Goal: Task Accomplishment & Management: Manage account settings

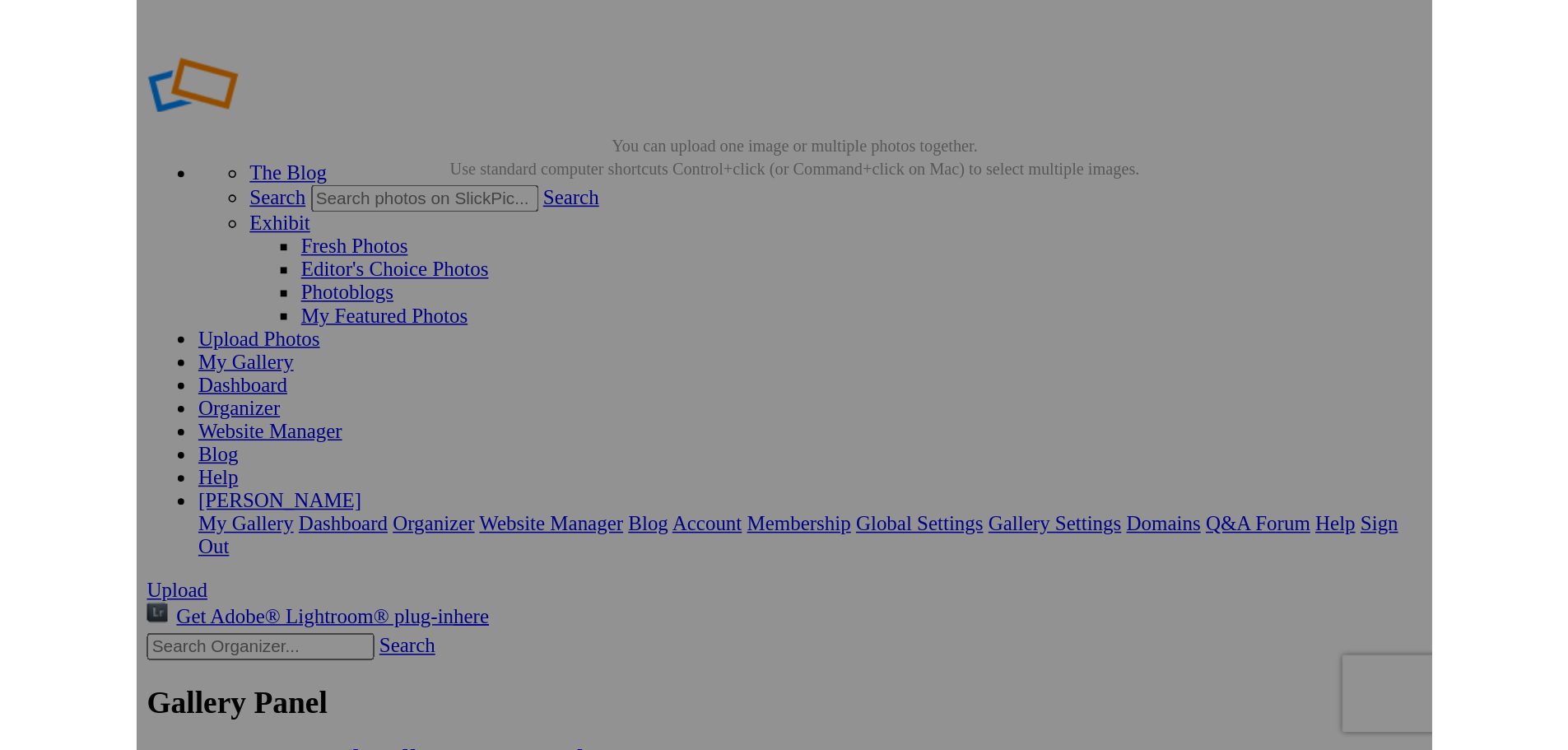
scroll to position [0, 1187]
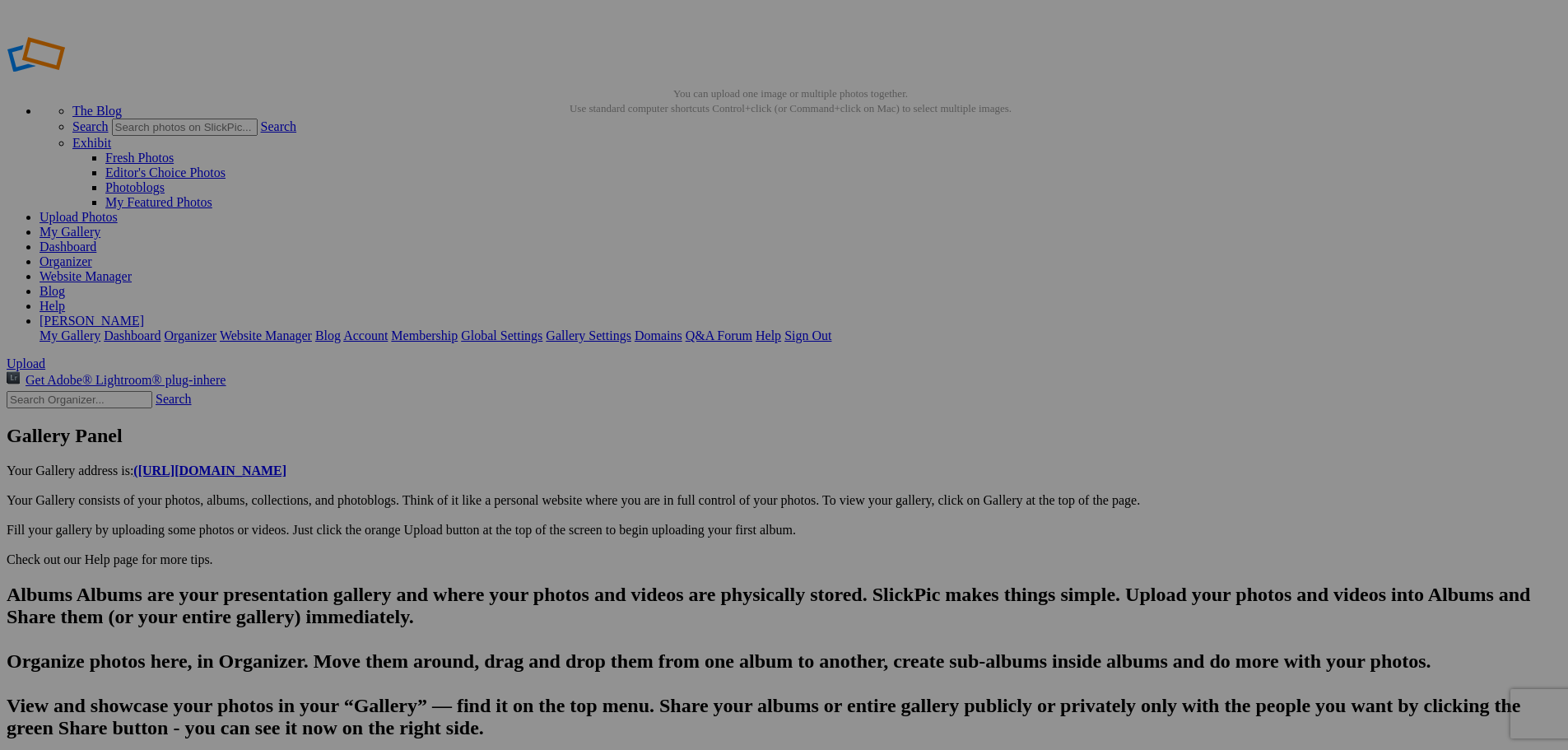
scroll to position [0, 1333]
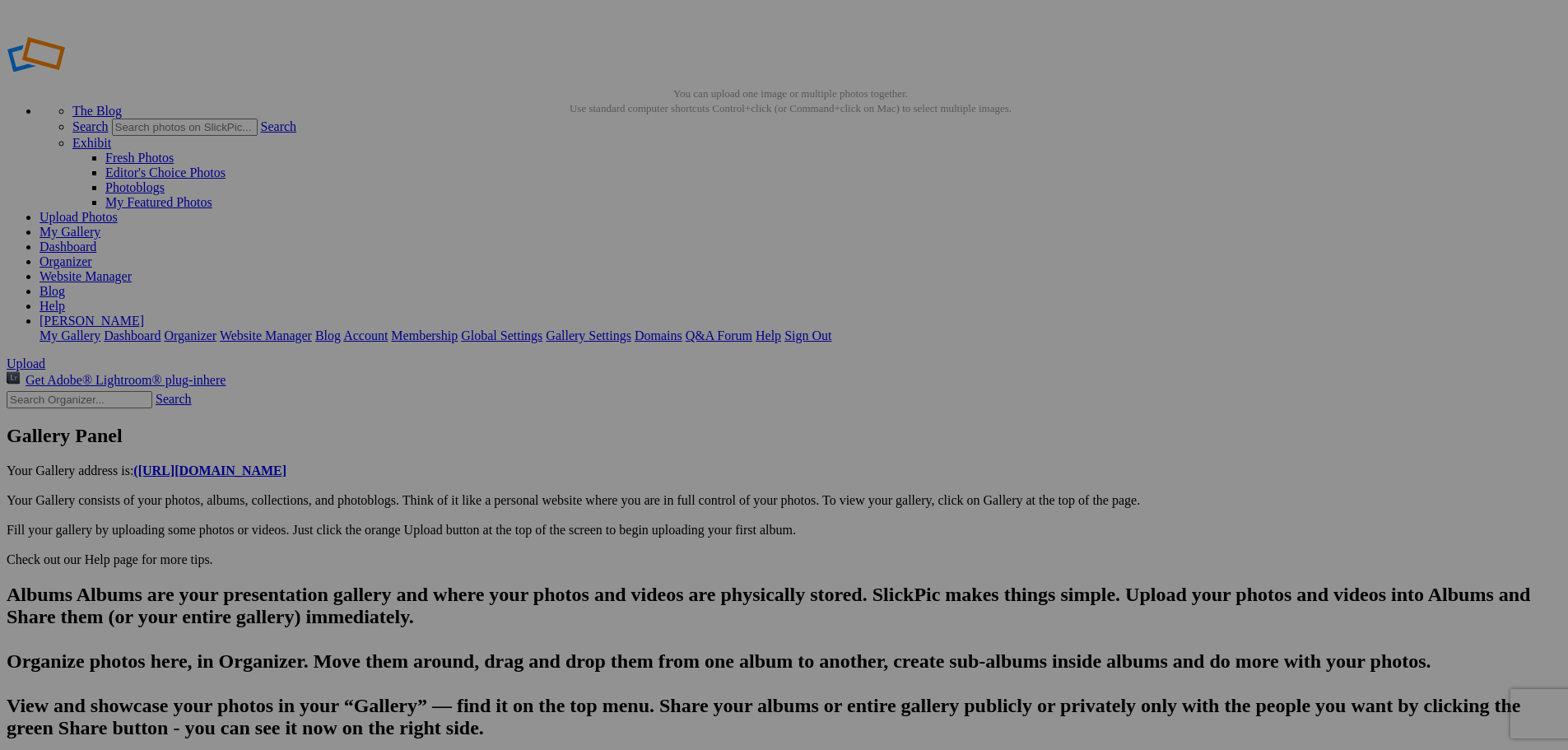
scroll to position [0, 1576]
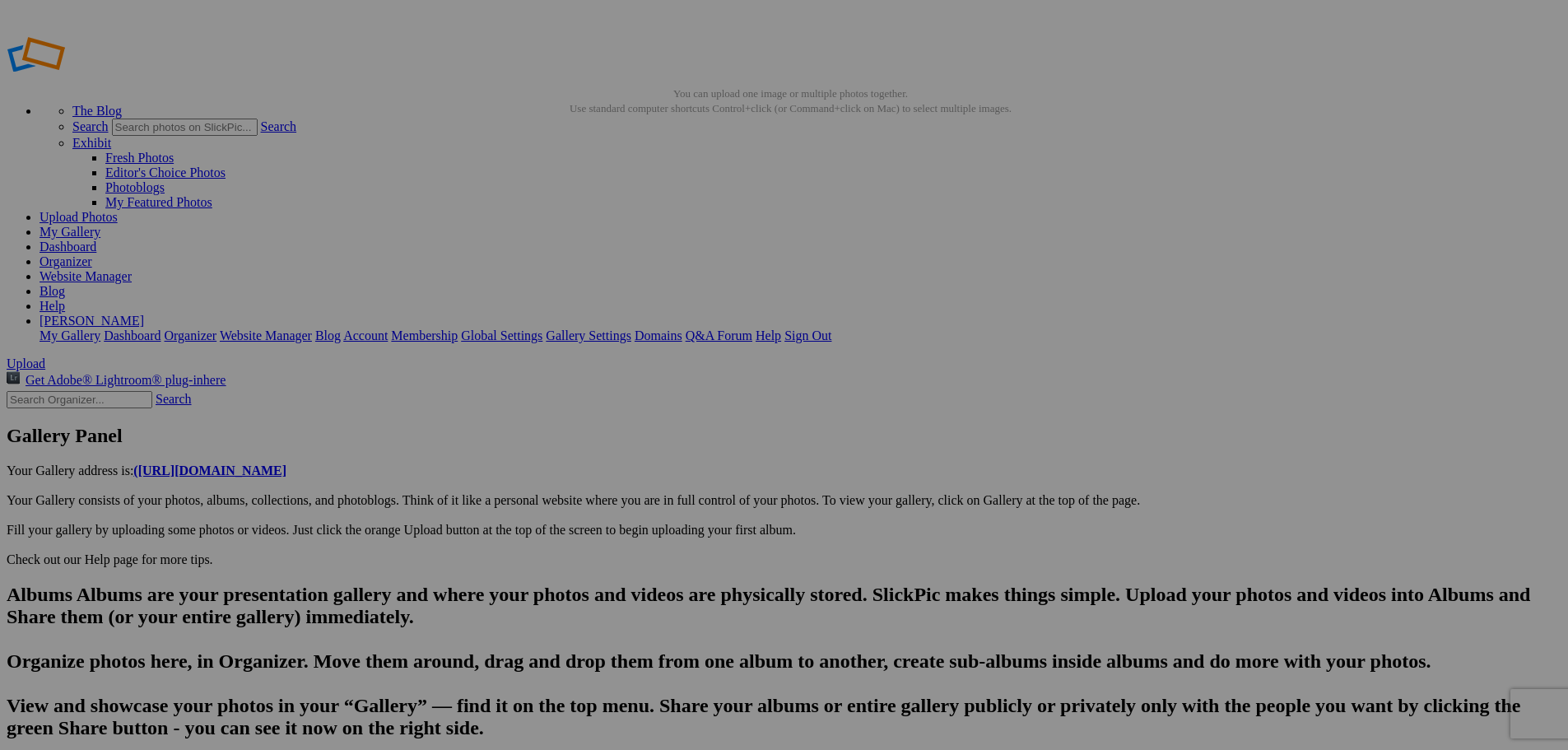
scroll to position [0, 1819]
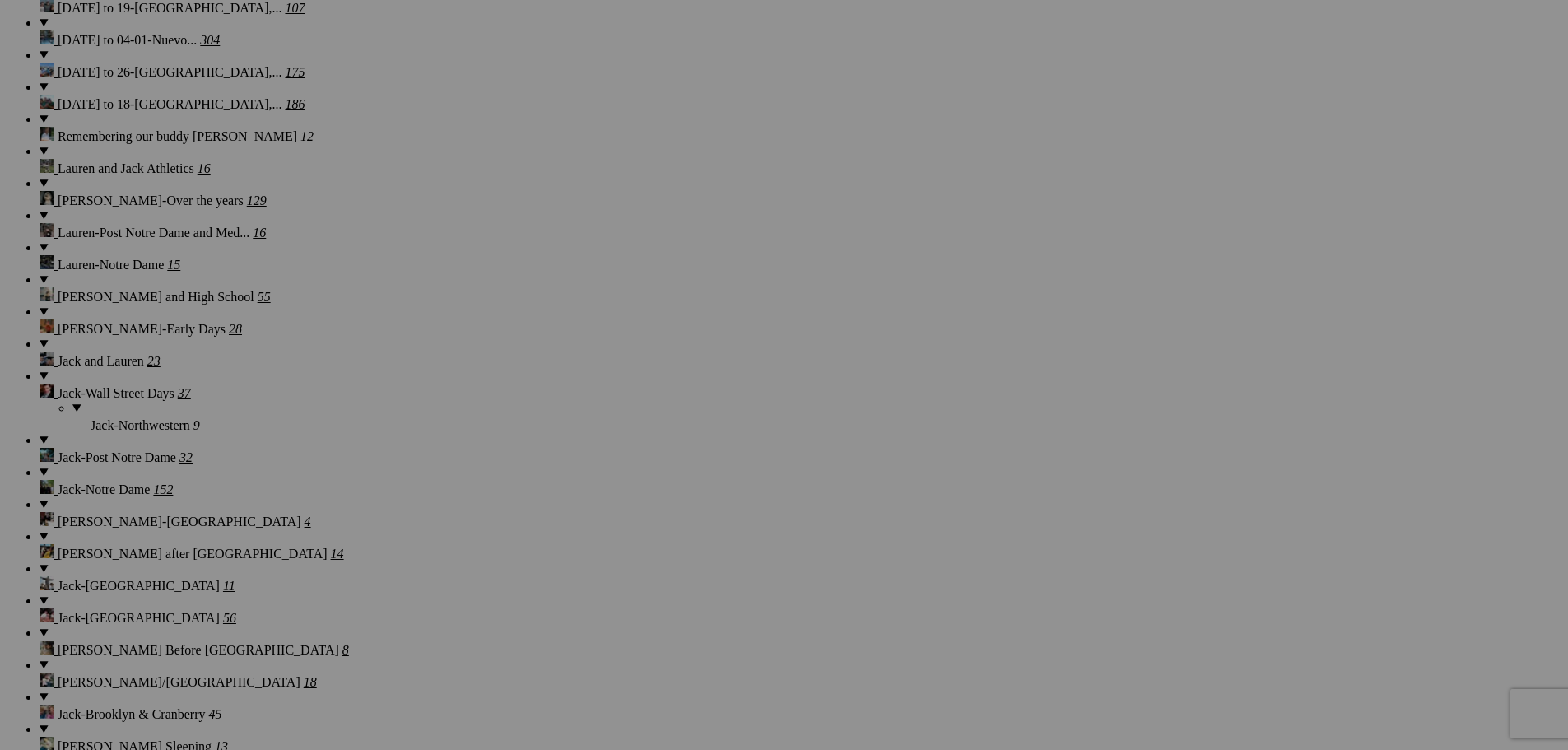
scroll to position [4496, 0]
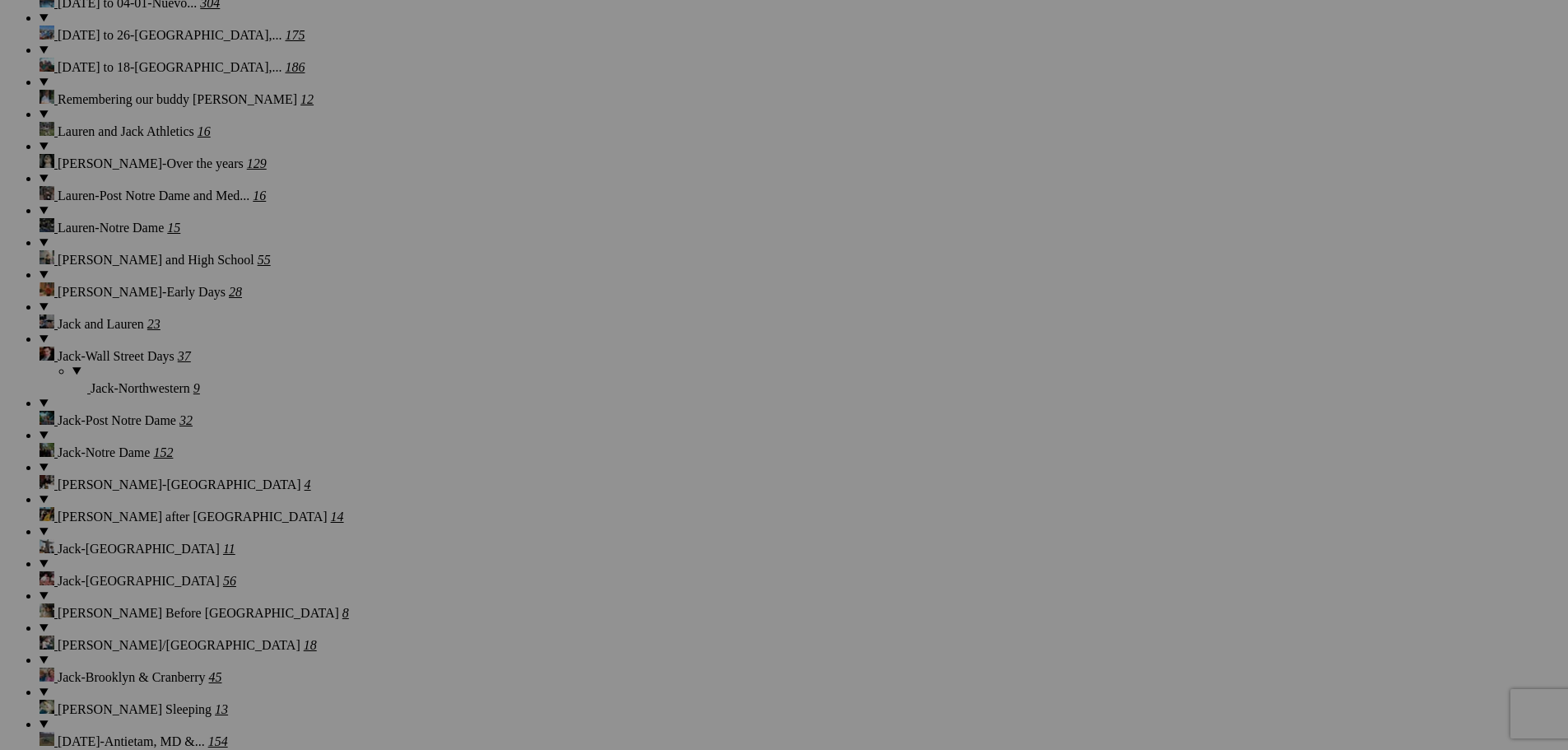
click at [675, 478] on span "Yes" at bounding box center [665, 482] width 19 height 14
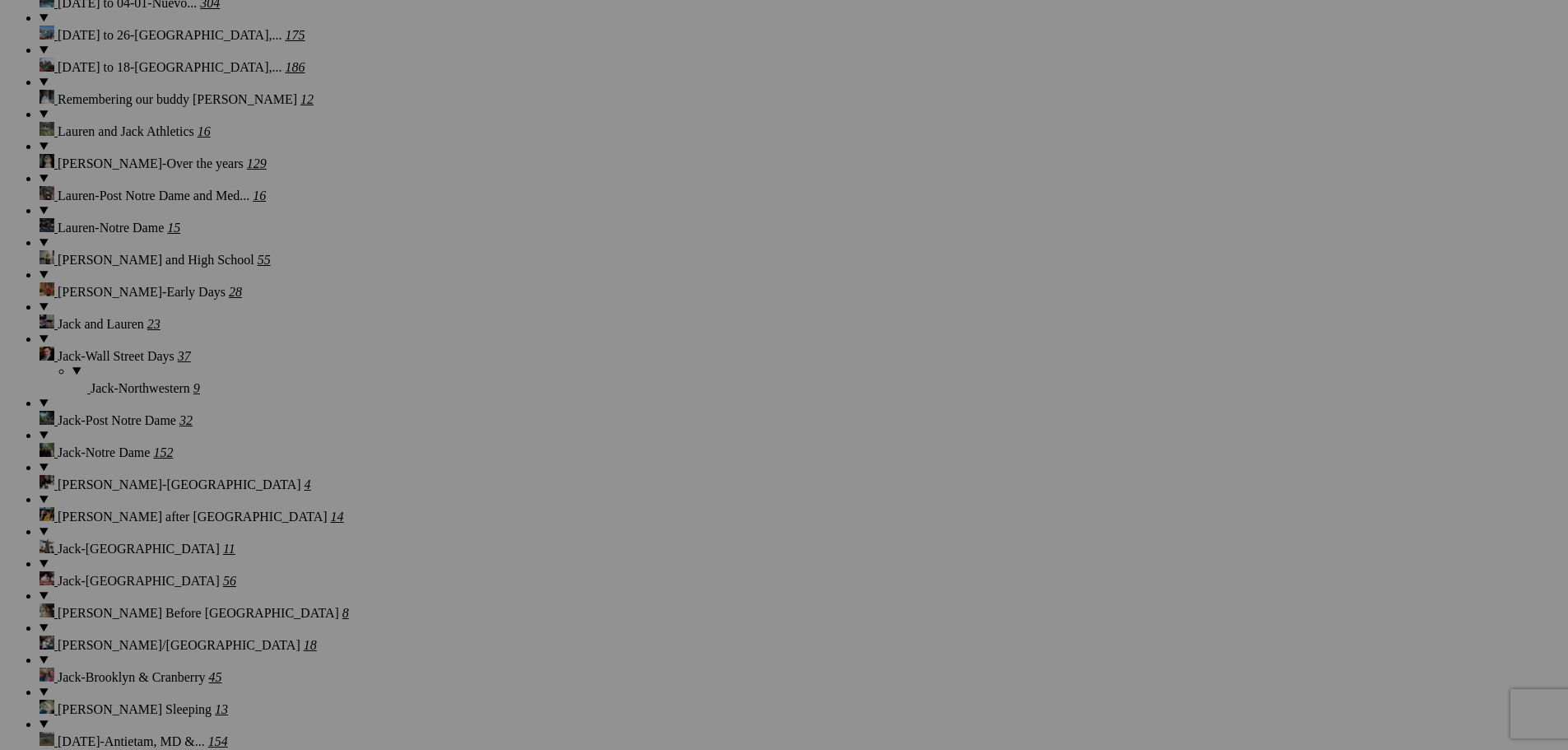
click at [675, 479] on span "Yes" at bounding box center [665, 482] width 19 height 14
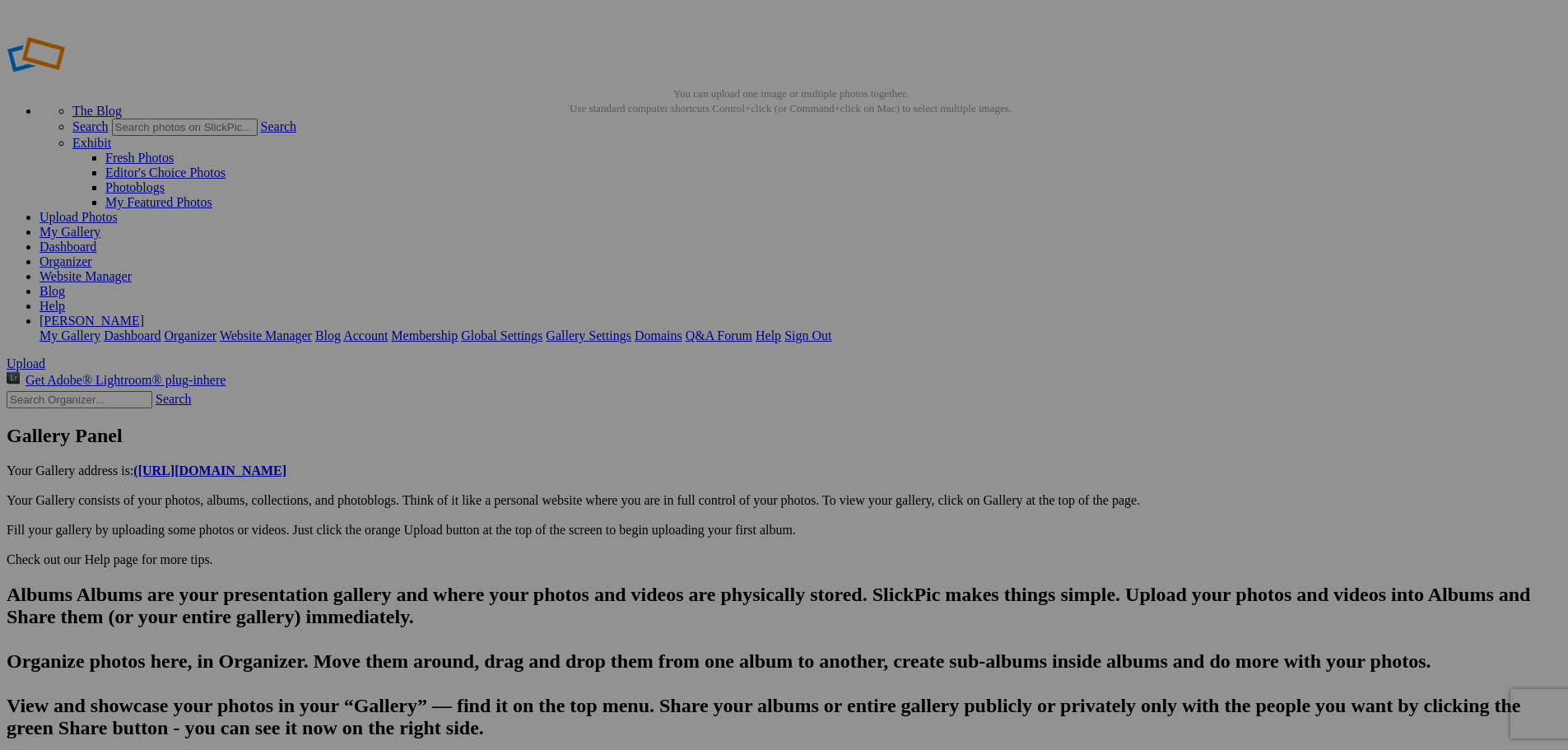
scroll to position [0, 9928]
click at [675, 480] on span "Yes" at bounding box center [665, 482] width 19 height 14
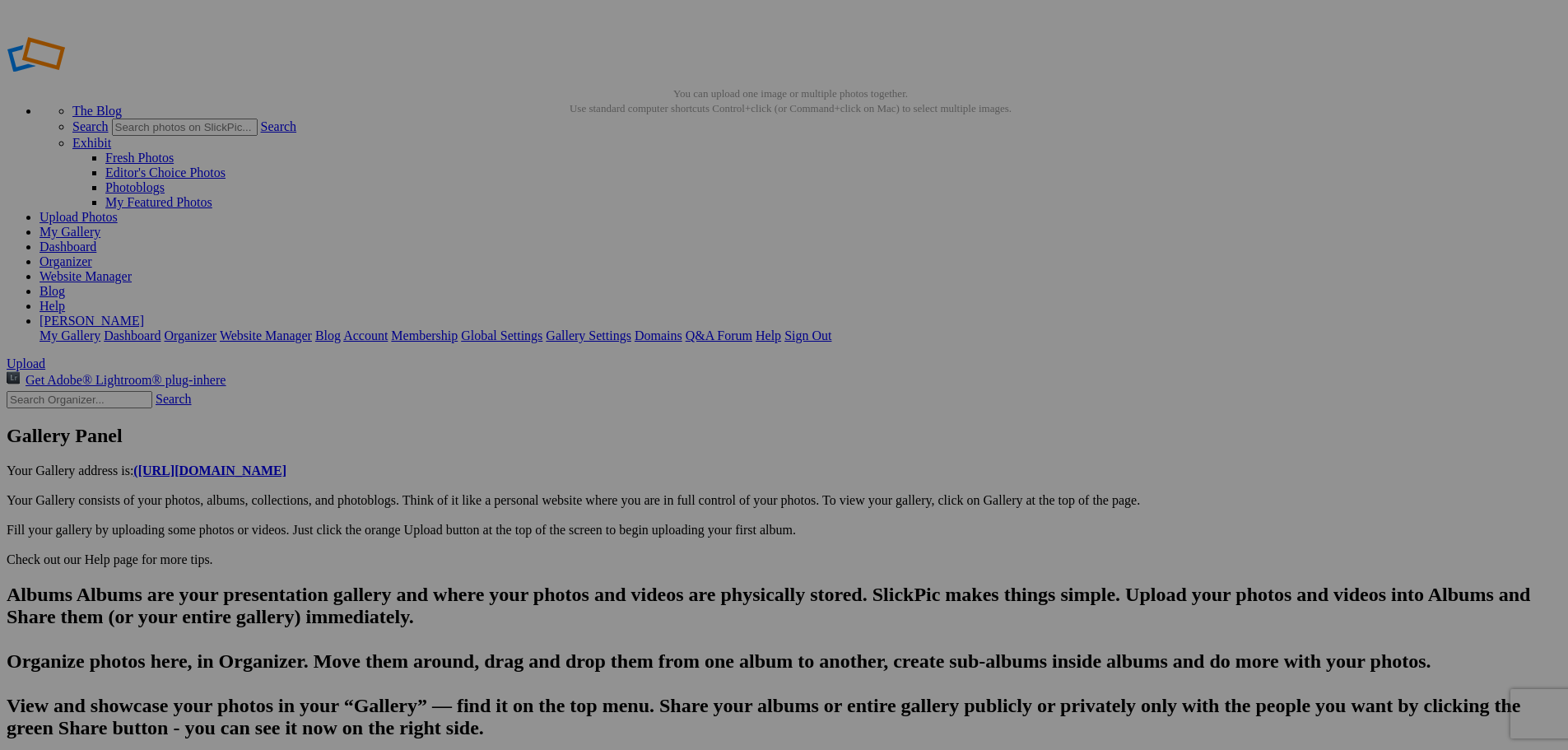
scroll to position [0, 9928]
click at [675, 478] on span "Yes" at bounding box center [665, 482] width 19 height 14
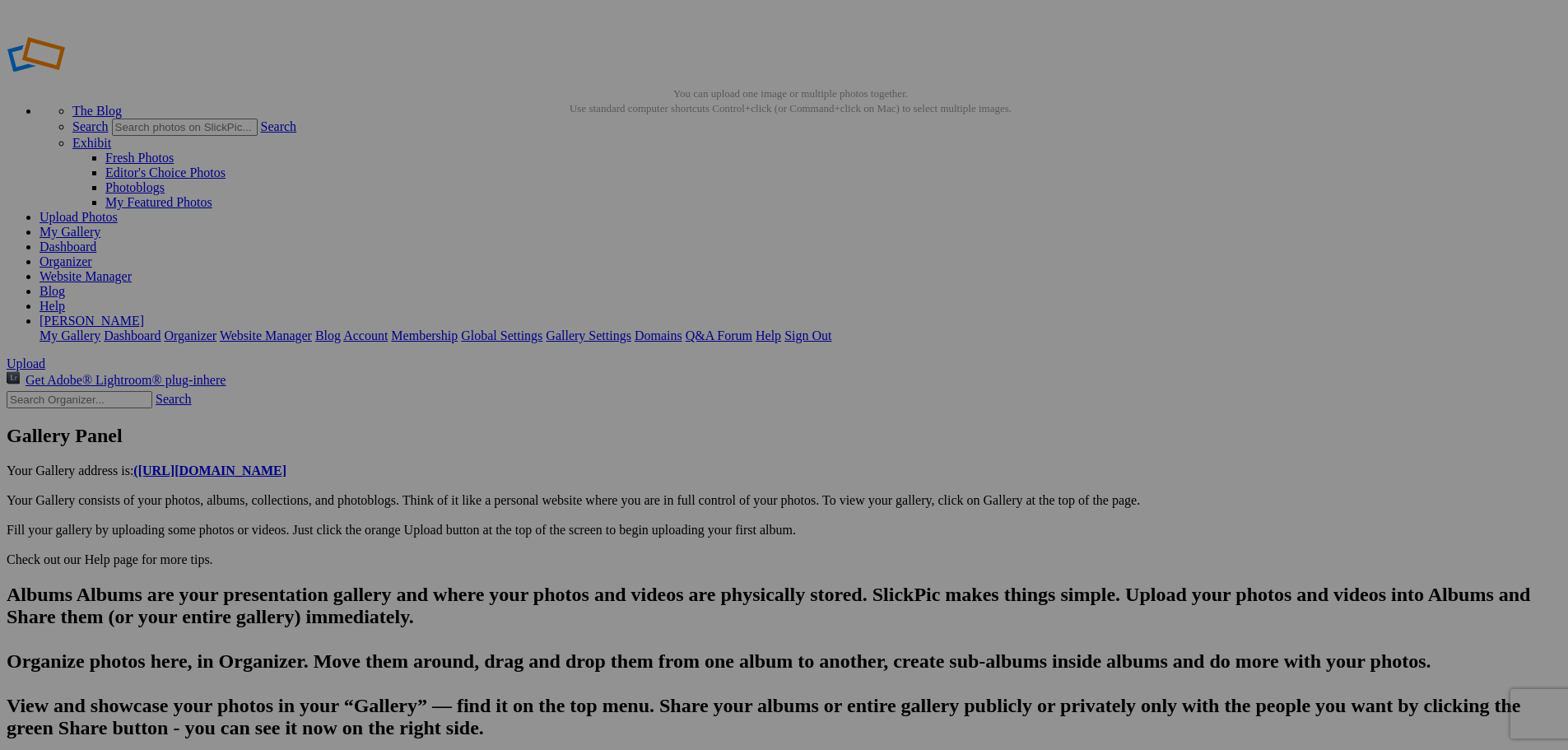
scroll to position [0, 9928]
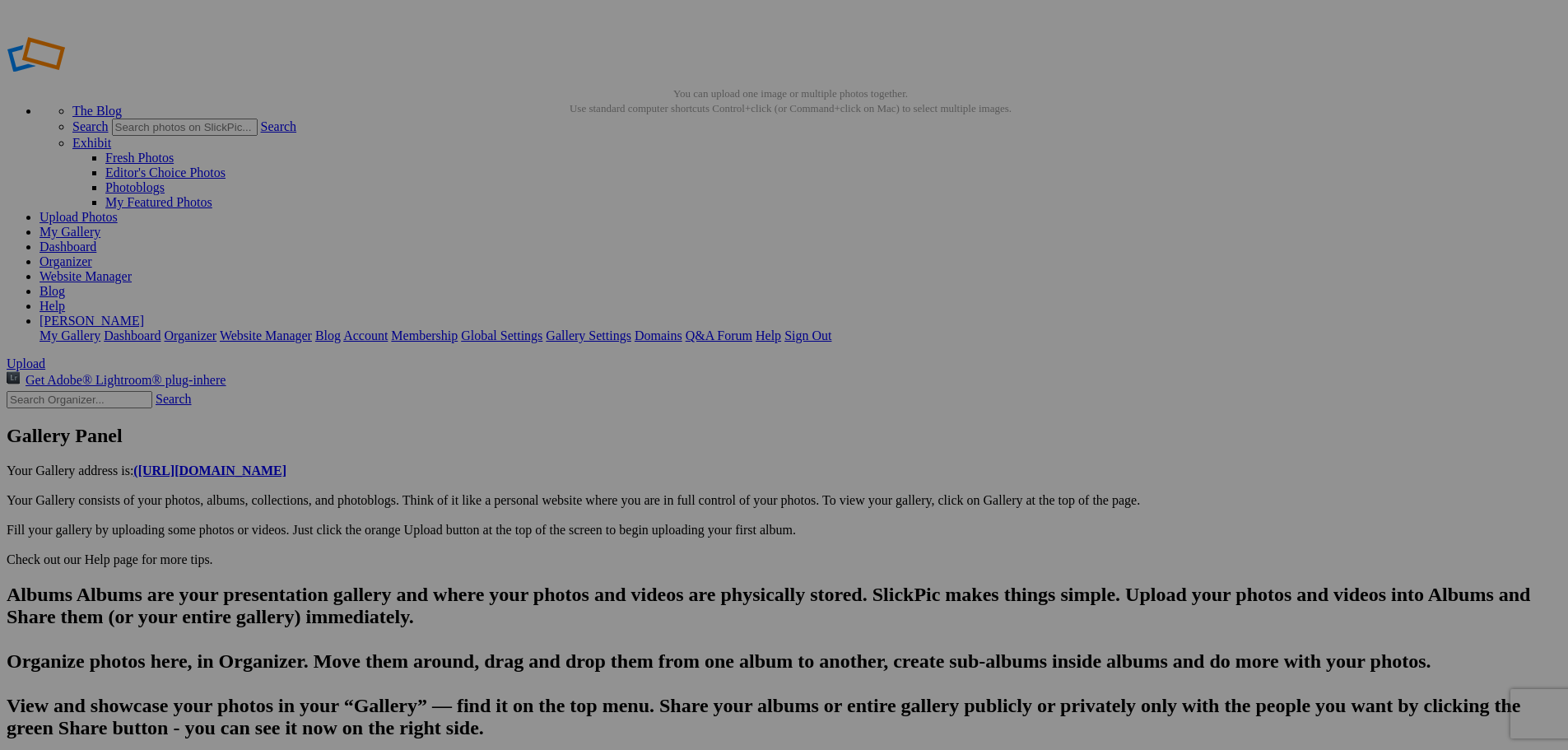
scroll to position [0, 10171]
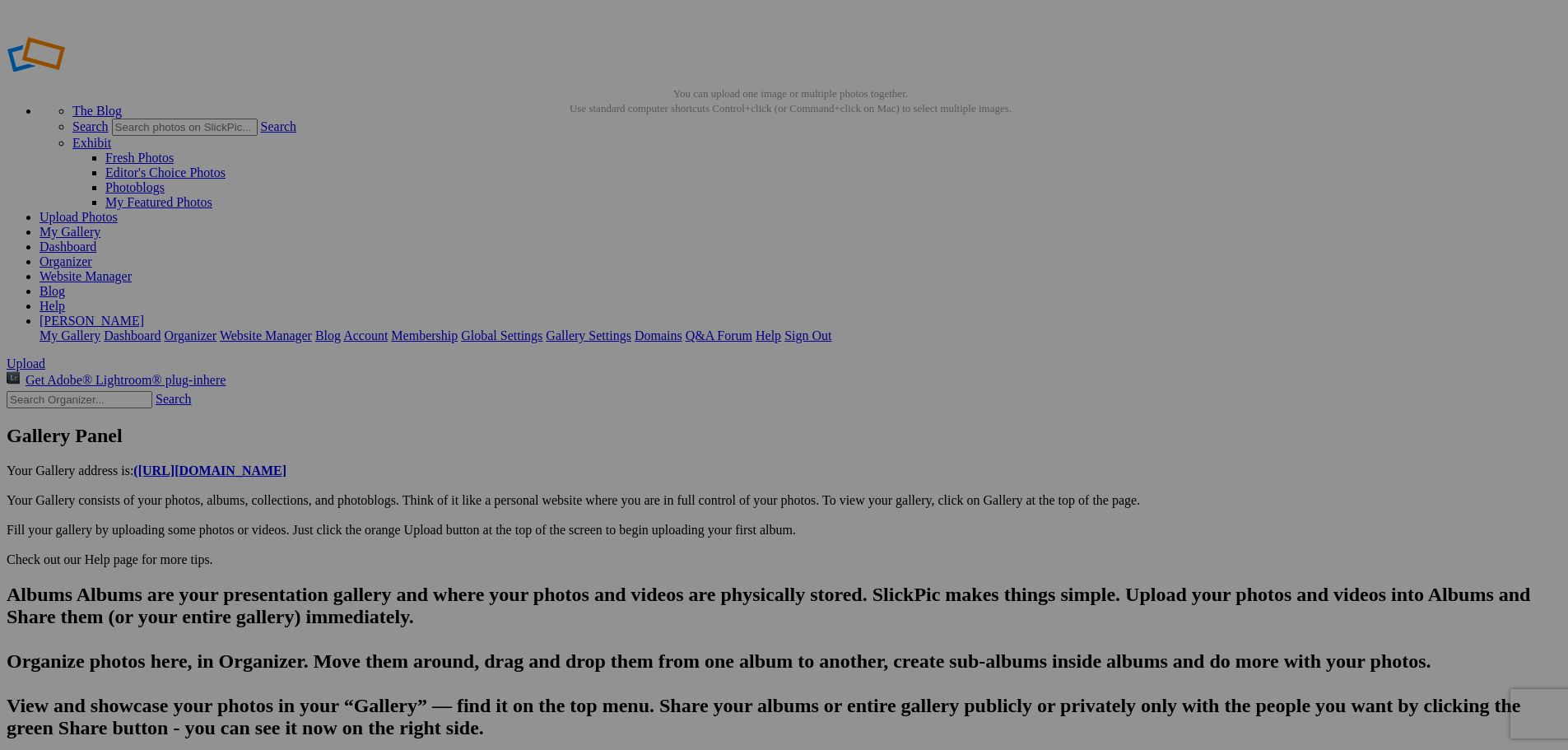
scroll to position [0, 10414]
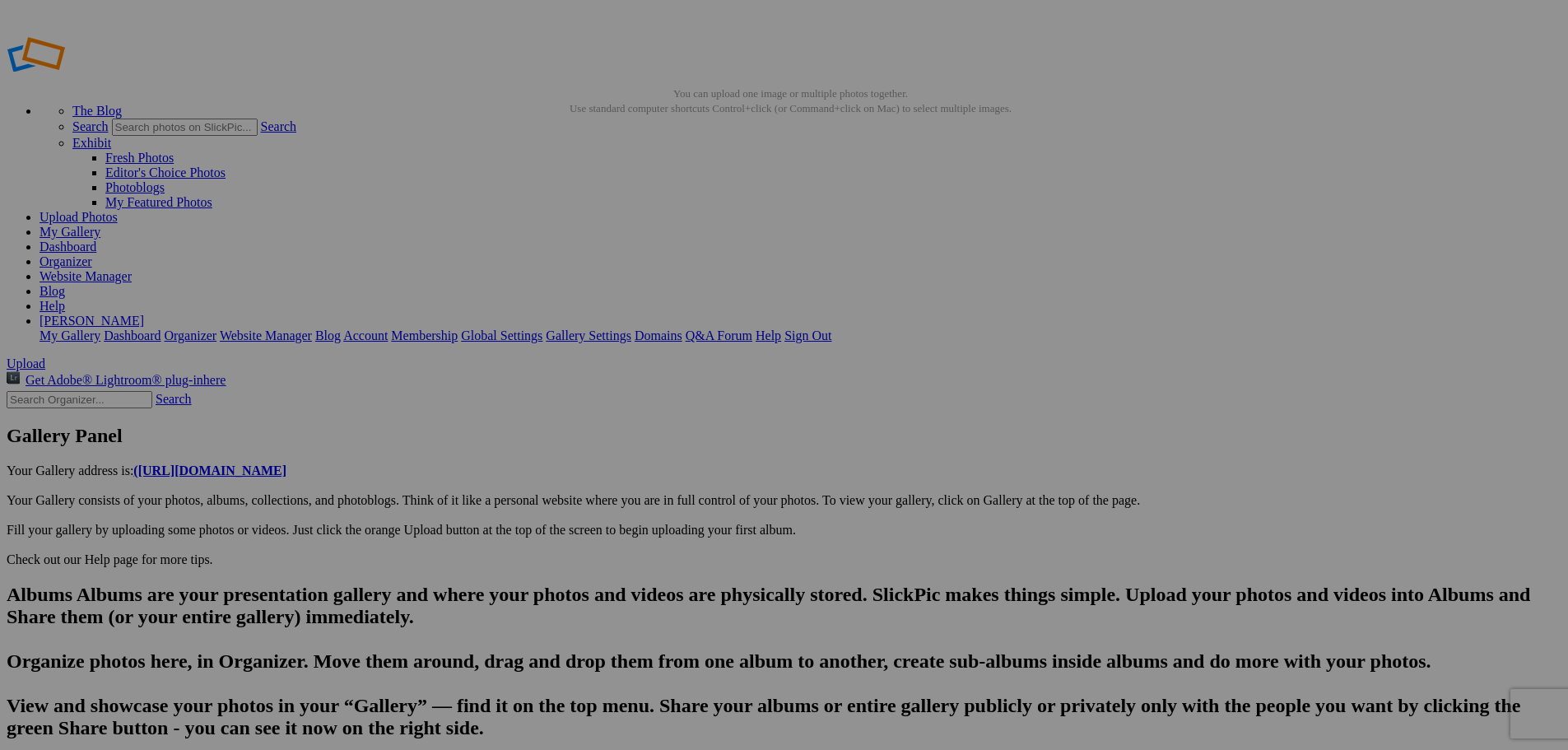
click at [675, 480] on span "Yes" at bounding box center [665, 482] width 19 height 14
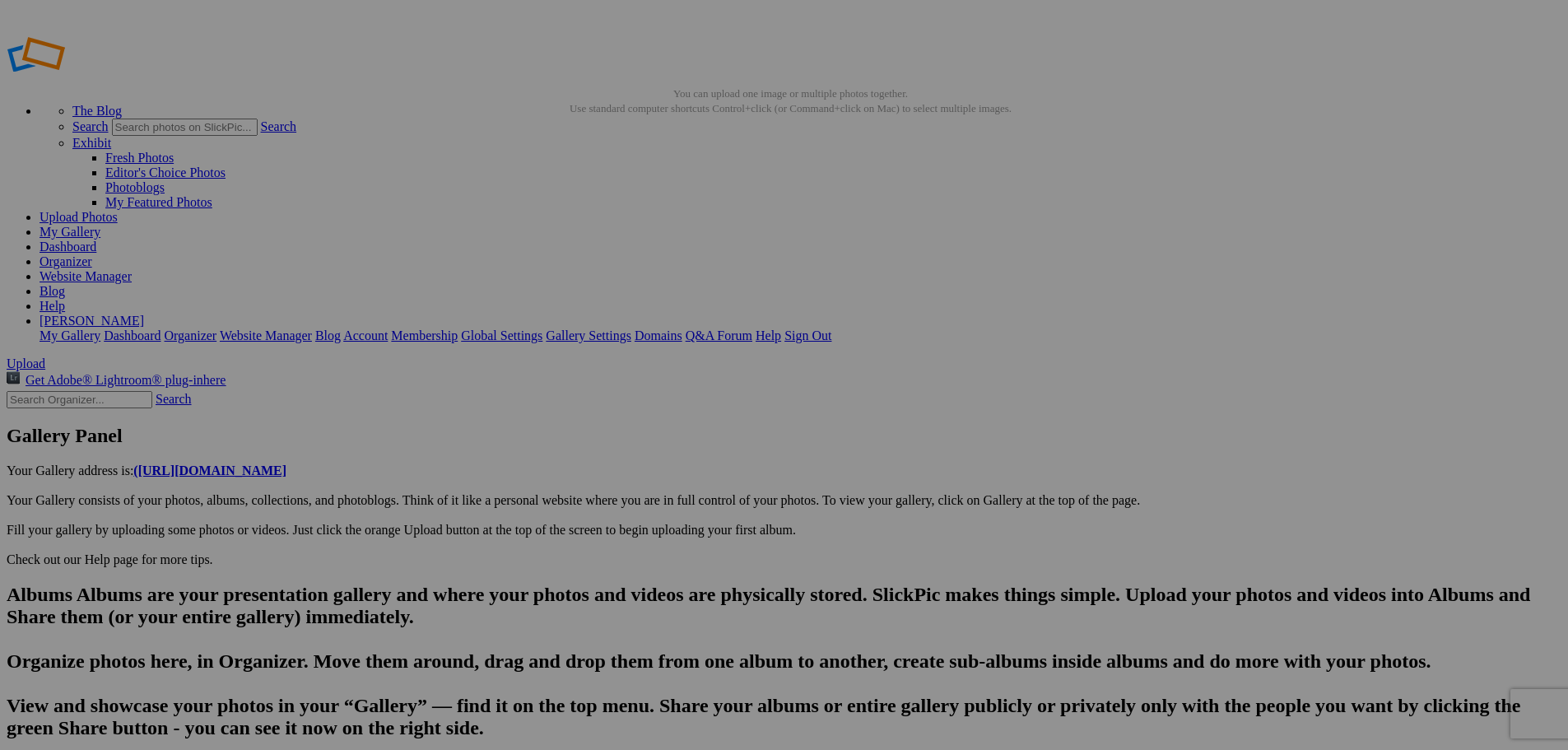
scroll to position [0, 10608]
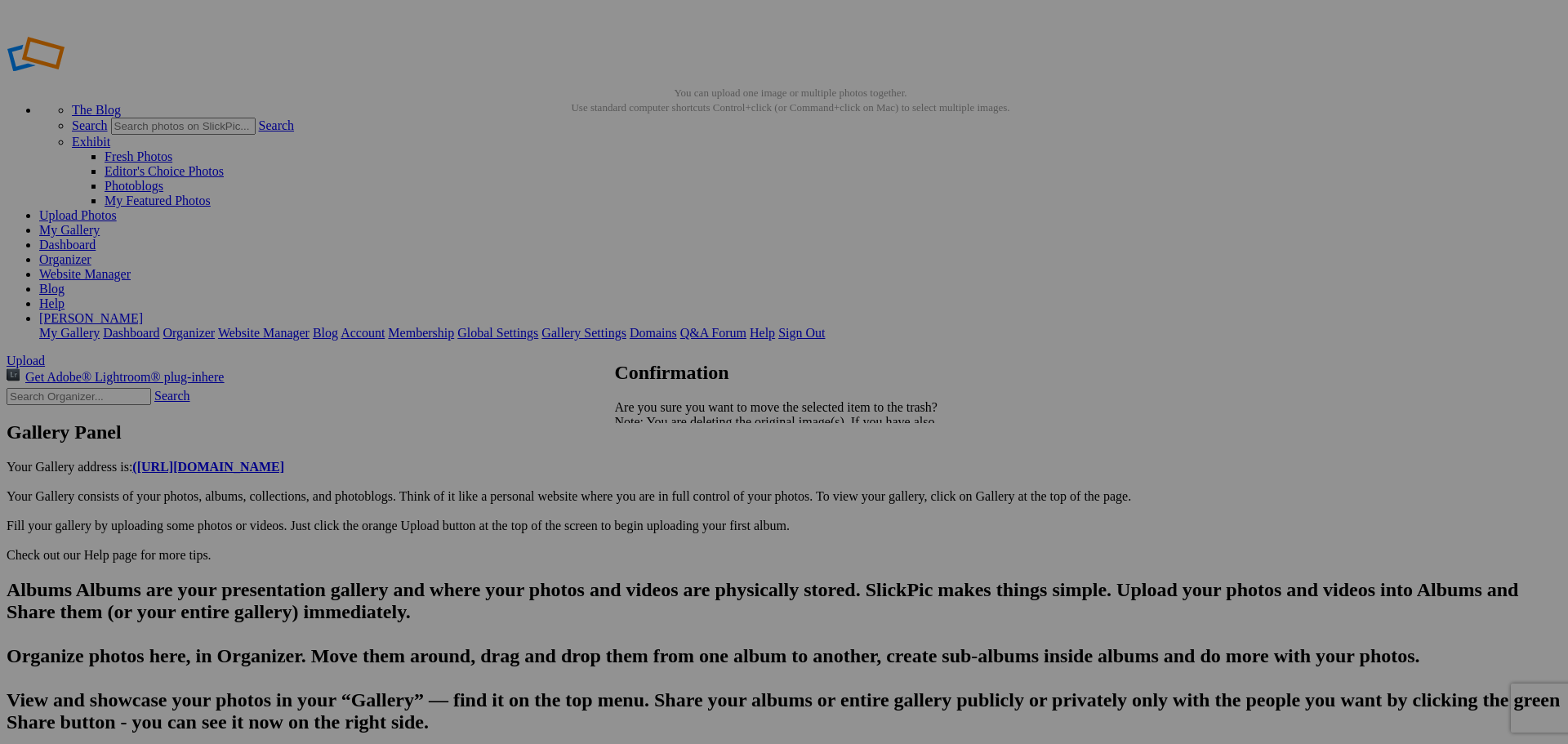
click at [670, 476] on span "Yes" at bounding box center [660, 478] width 19 height 14
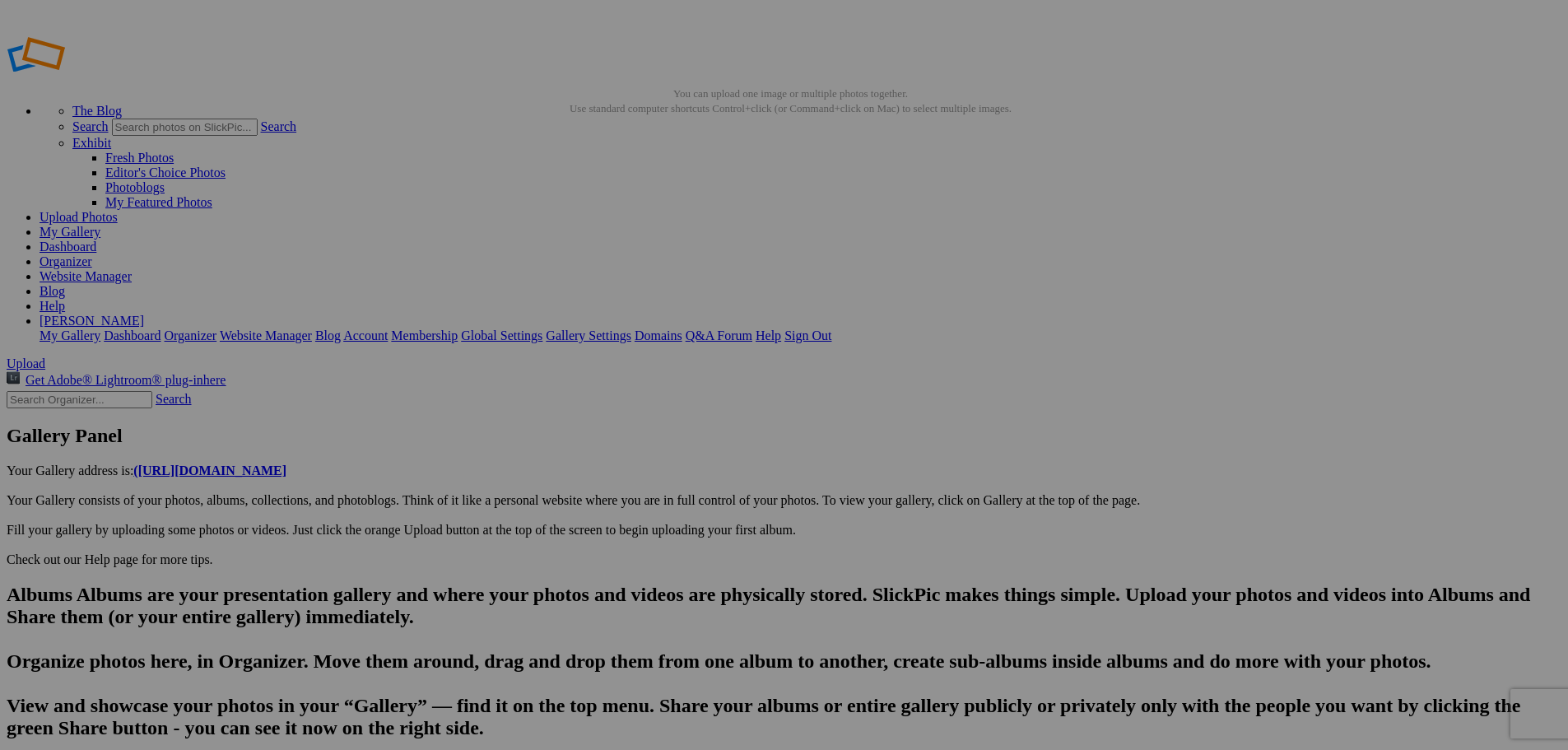
scroll to position [0, 10657]
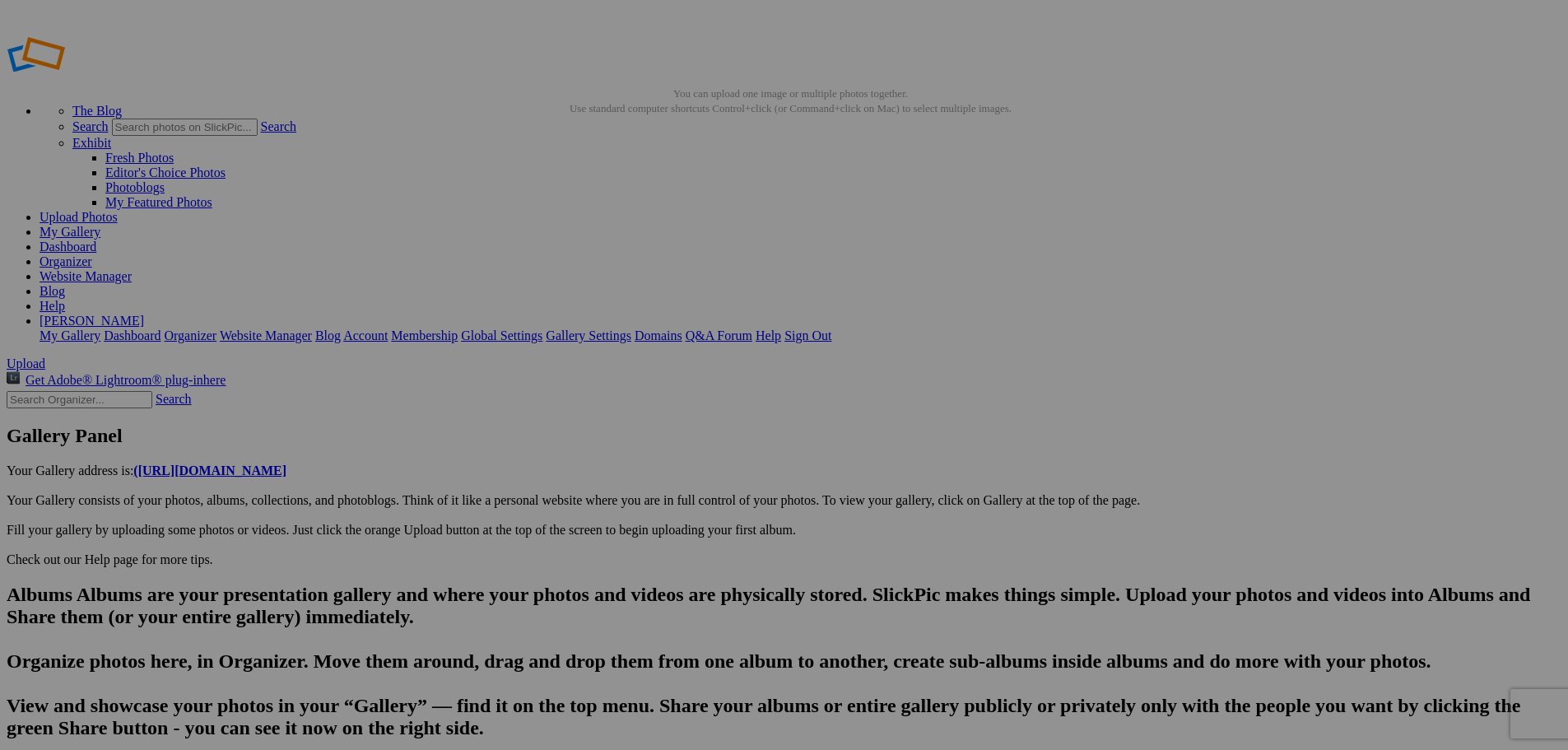
scroll to position [0, 10948]
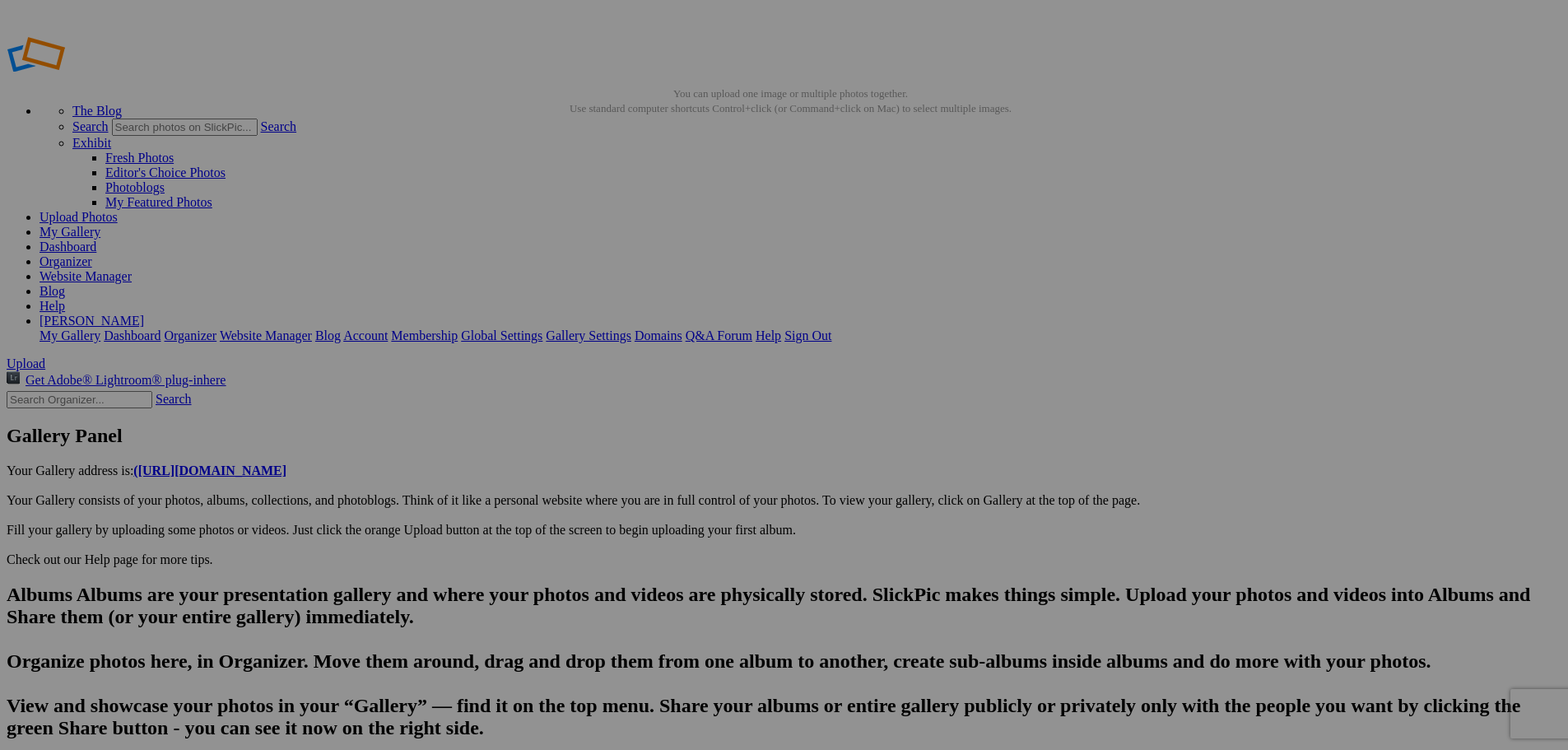
scroll to position [0, 11191]
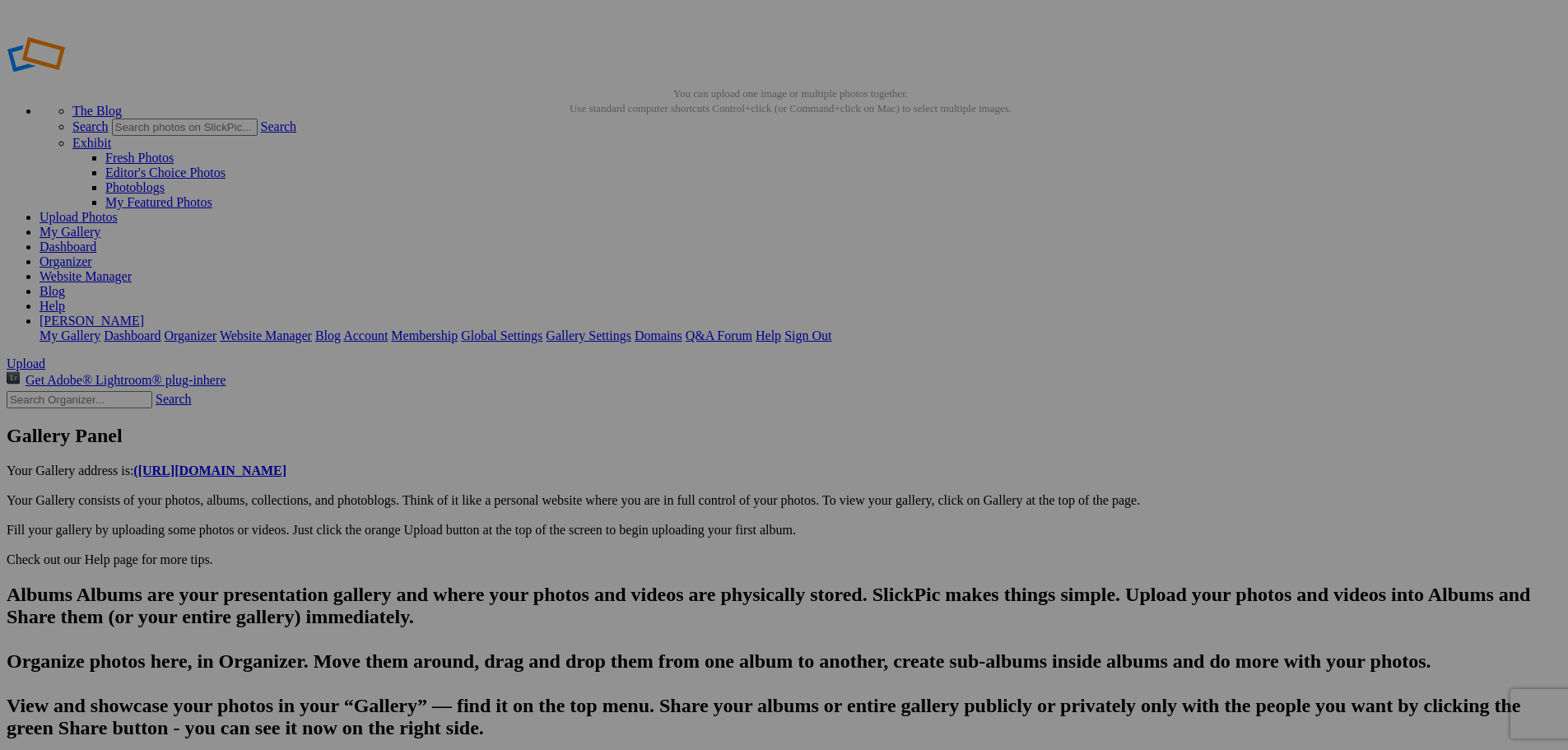
scroll to position [0, 11434]
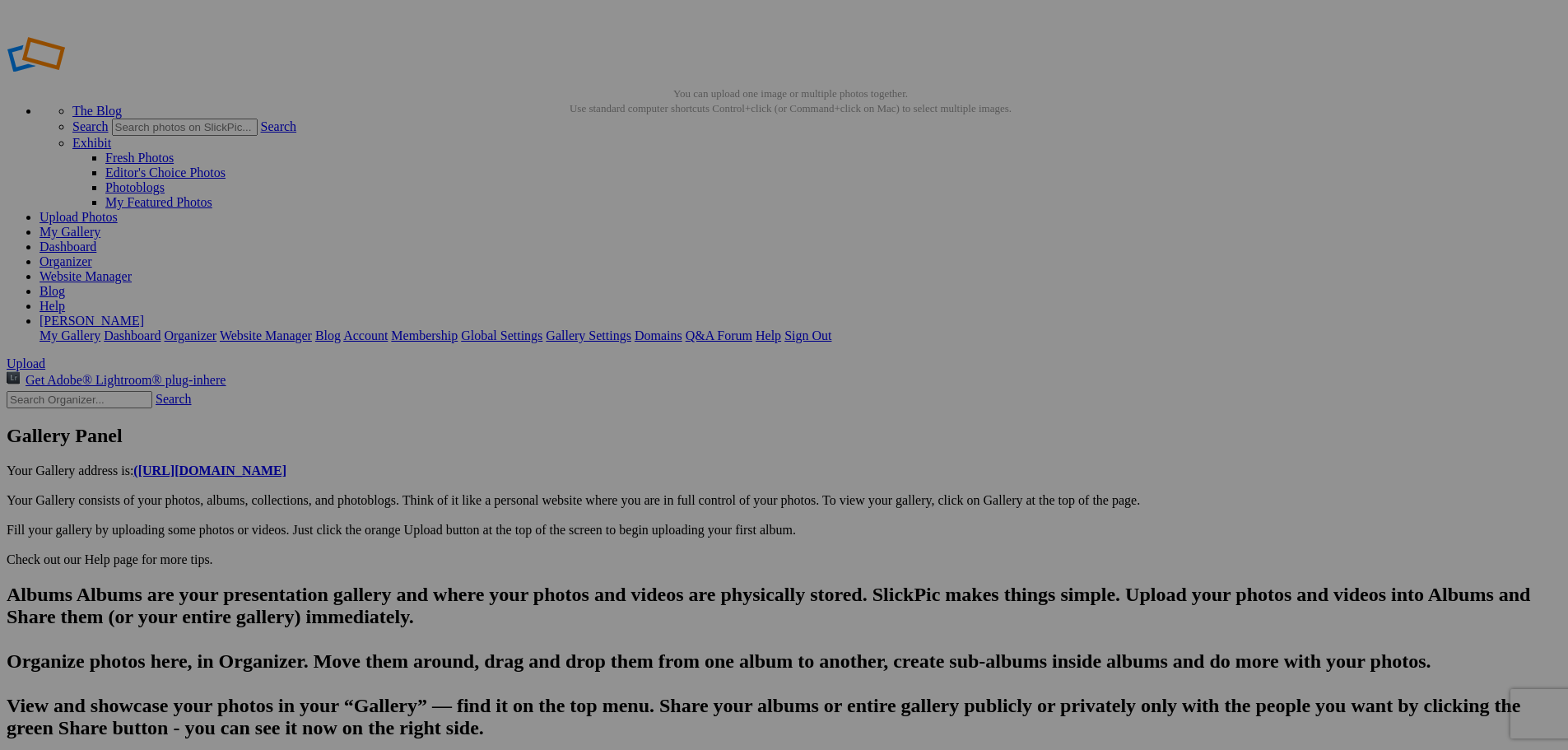
scroll to position [0, 11677]
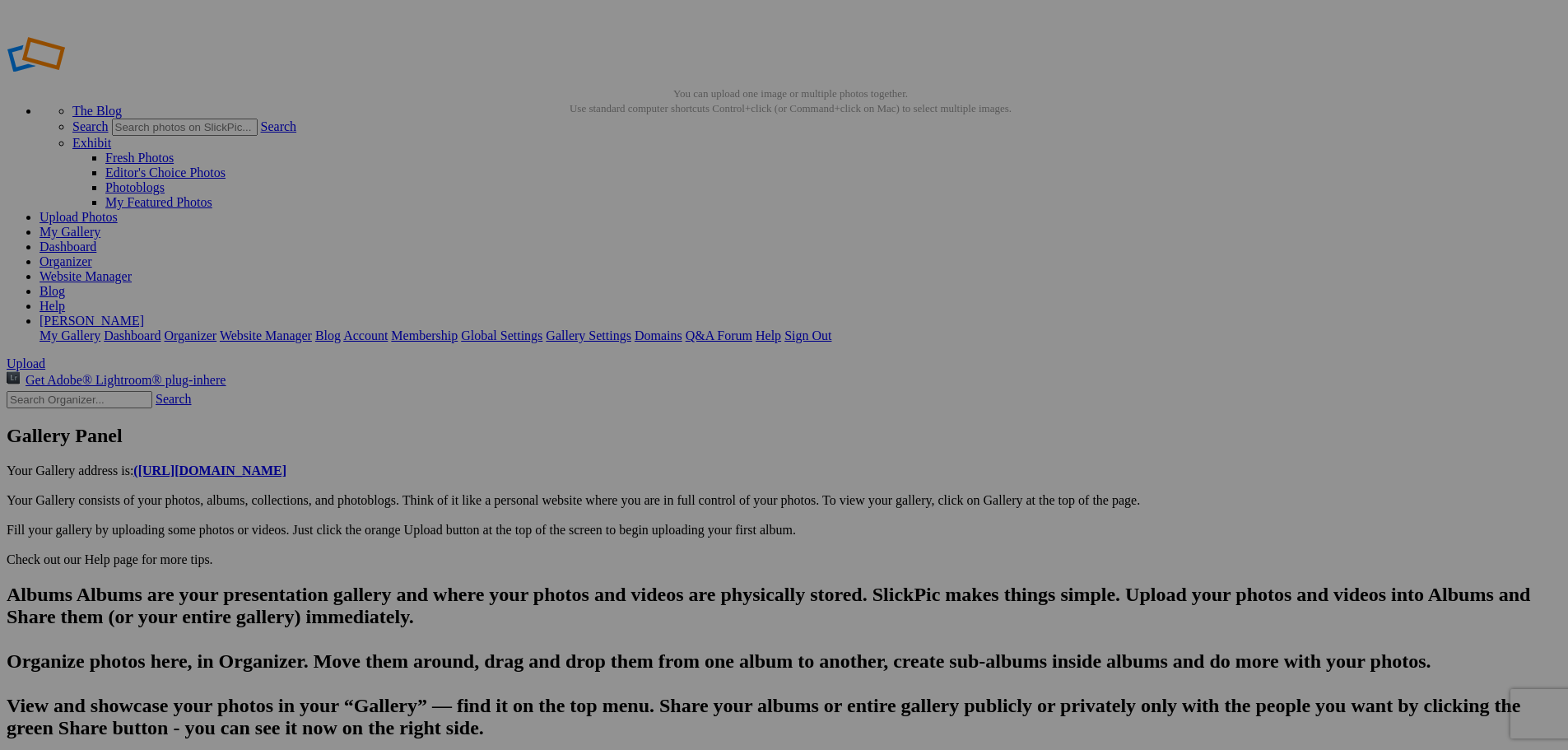
scroll to position [0, 11919]
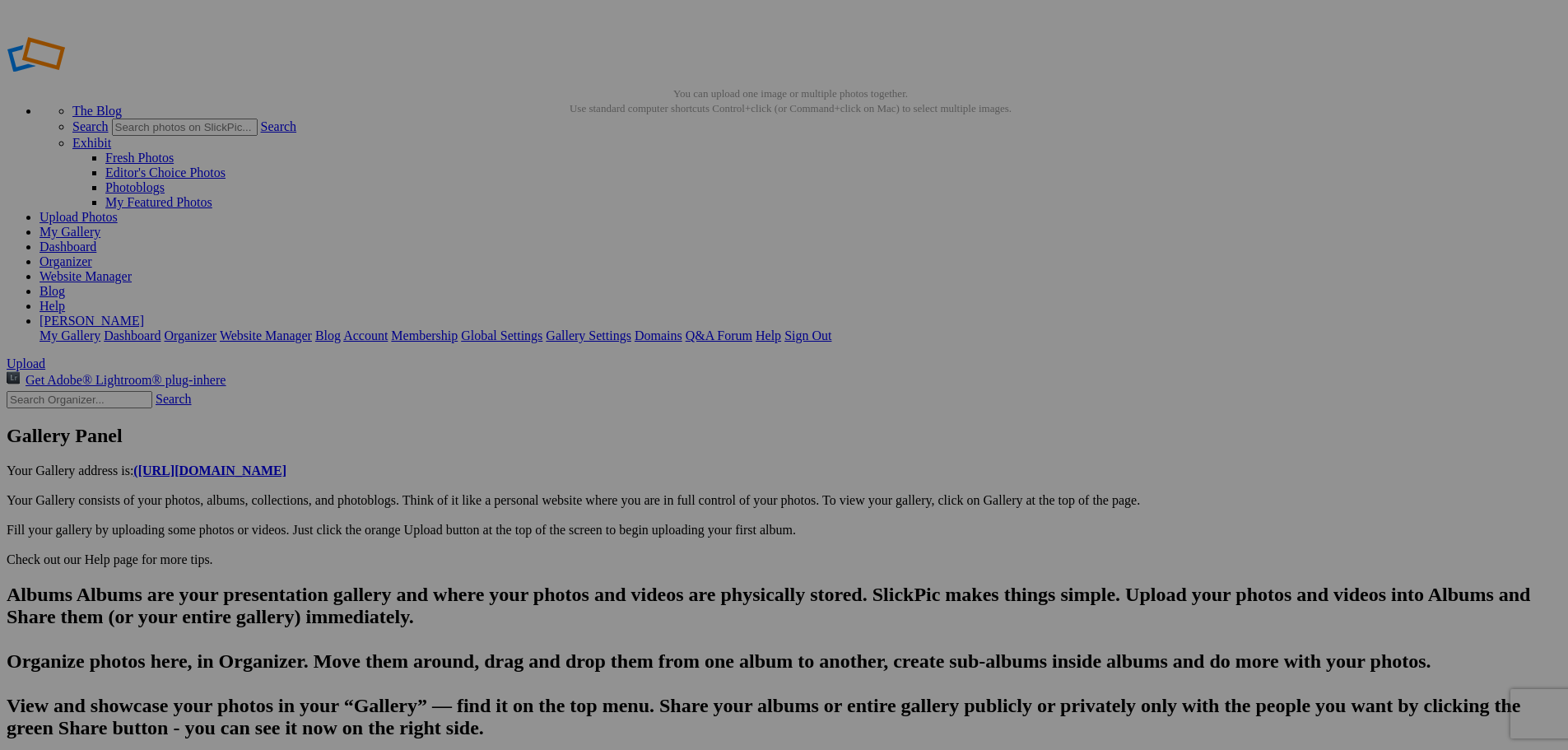
scroll to position [0, 12064]
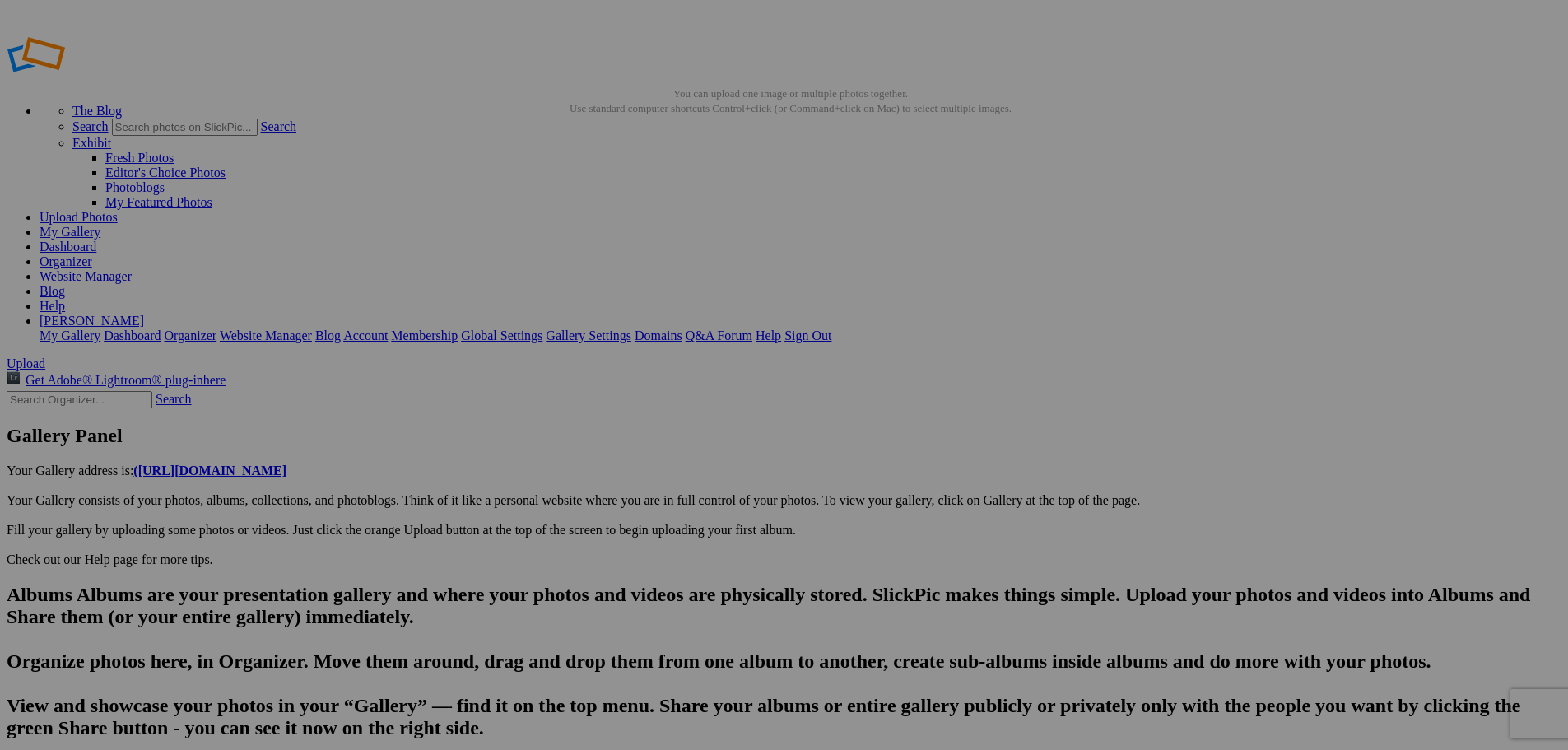
scroll to position [0, 12064]
click at [675, 480] on link "Yes" at bounding box center [665, 482] width 19 height 14
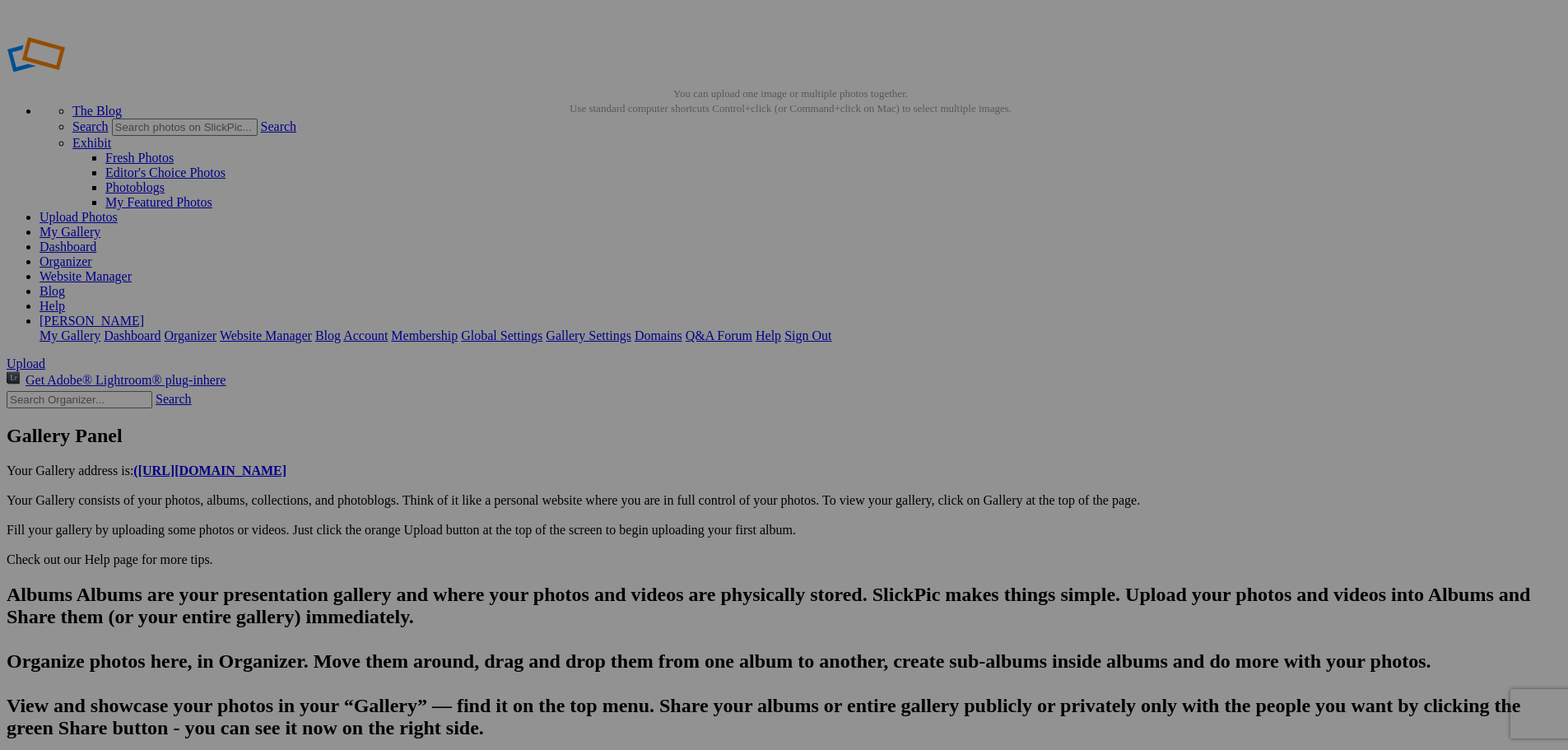
scroll to position [0, 12162]
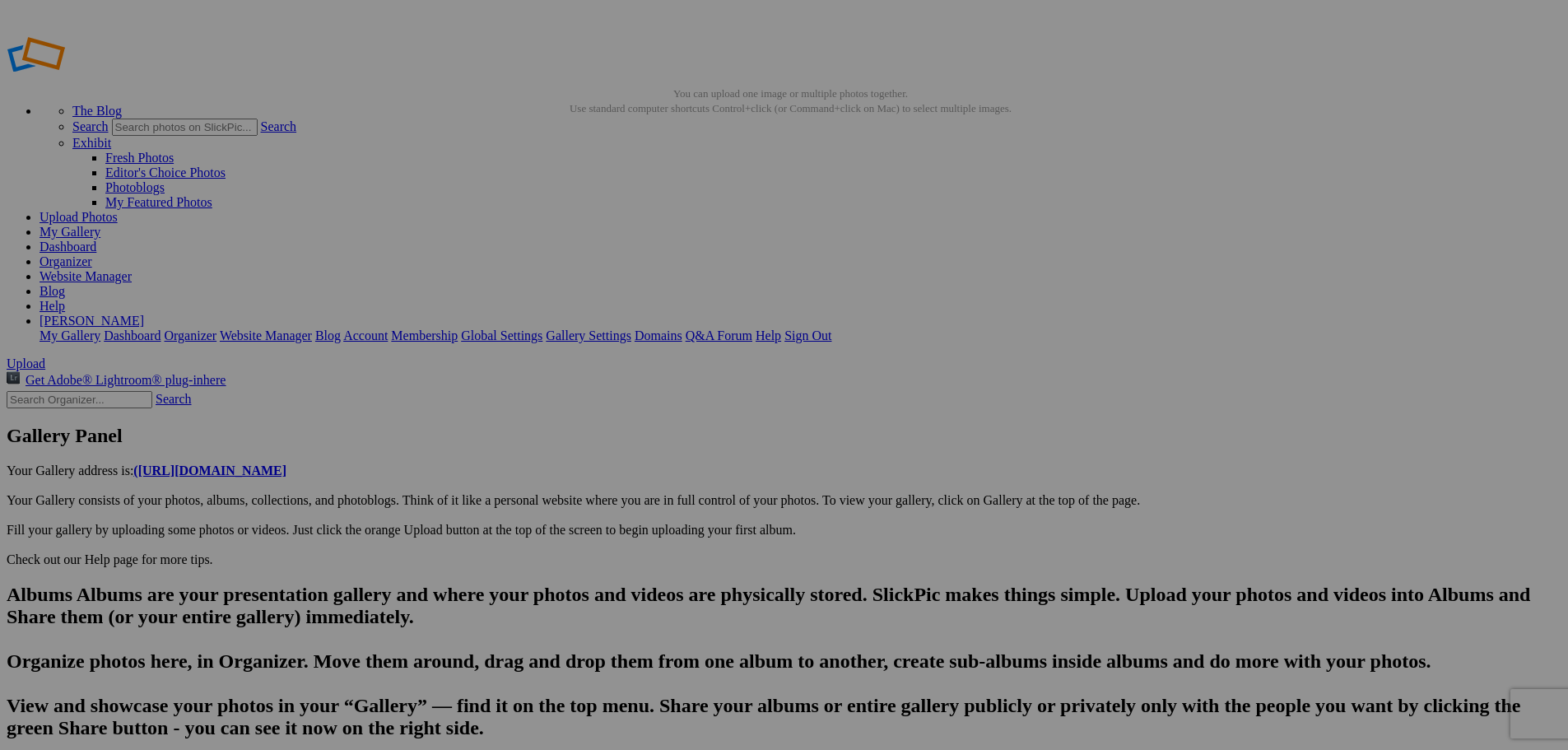
scroll to position [0, 12113]
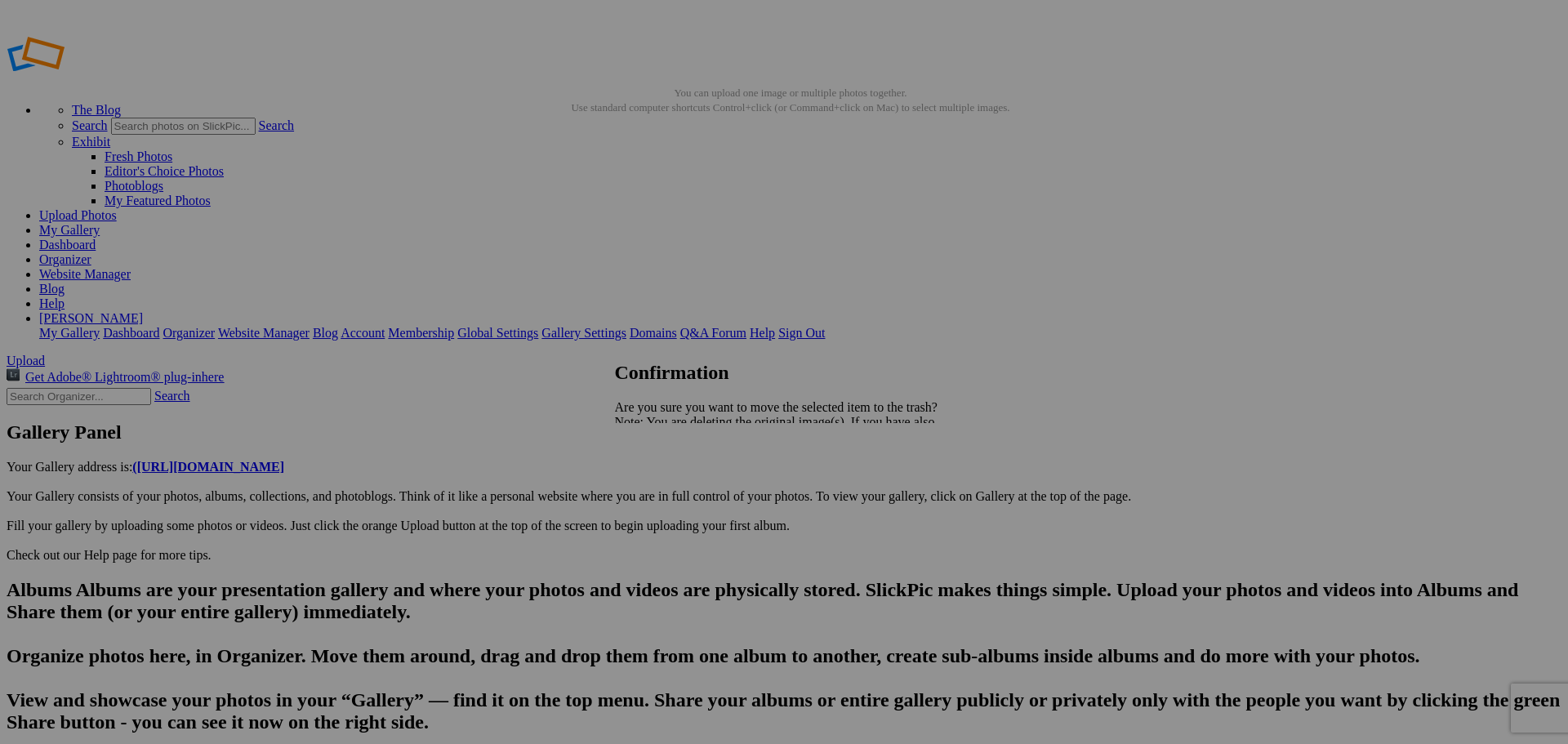
click at [670, 476] on link "Yes" at bounding box center [660, 478] width 19 height 14
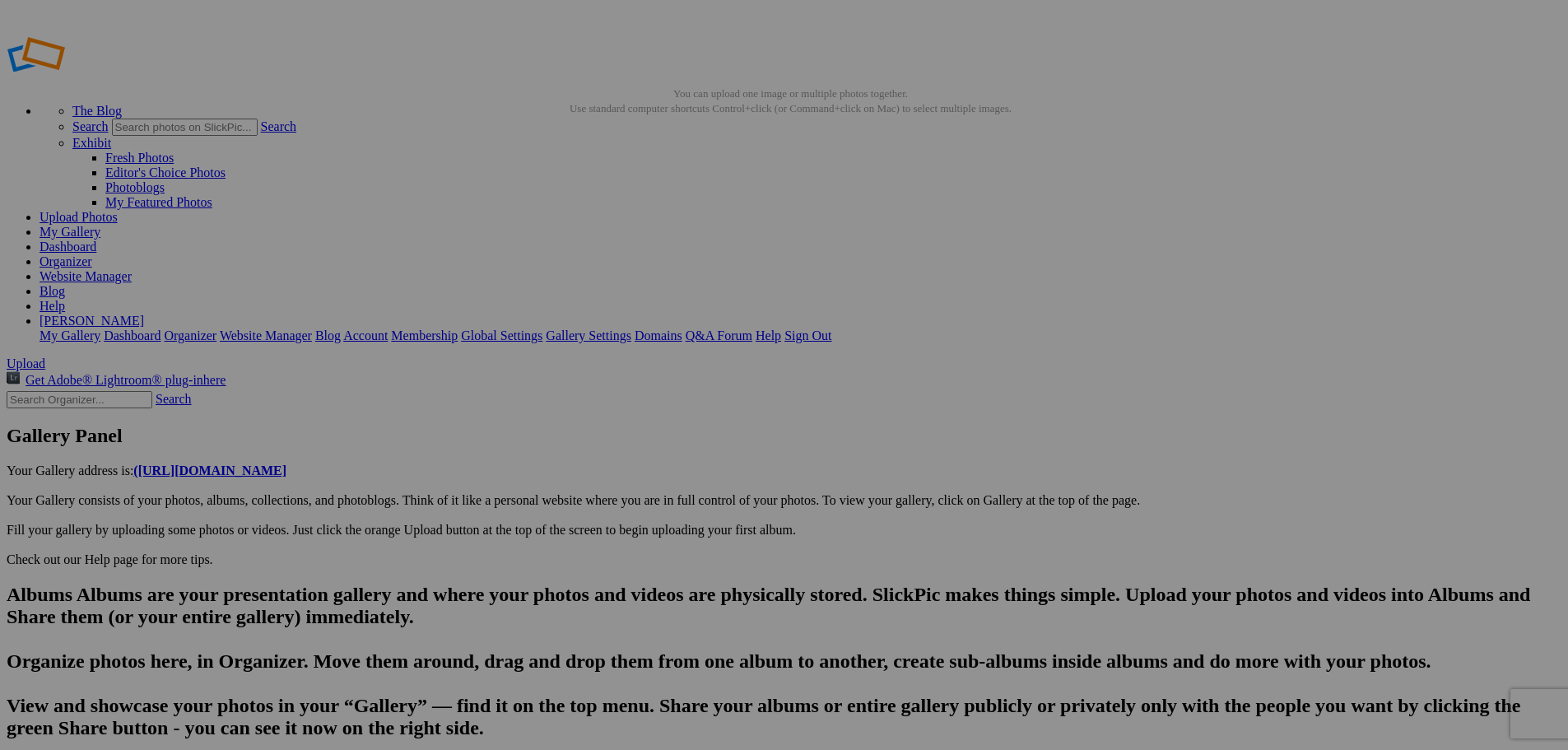
scroll to position [0, 12259]
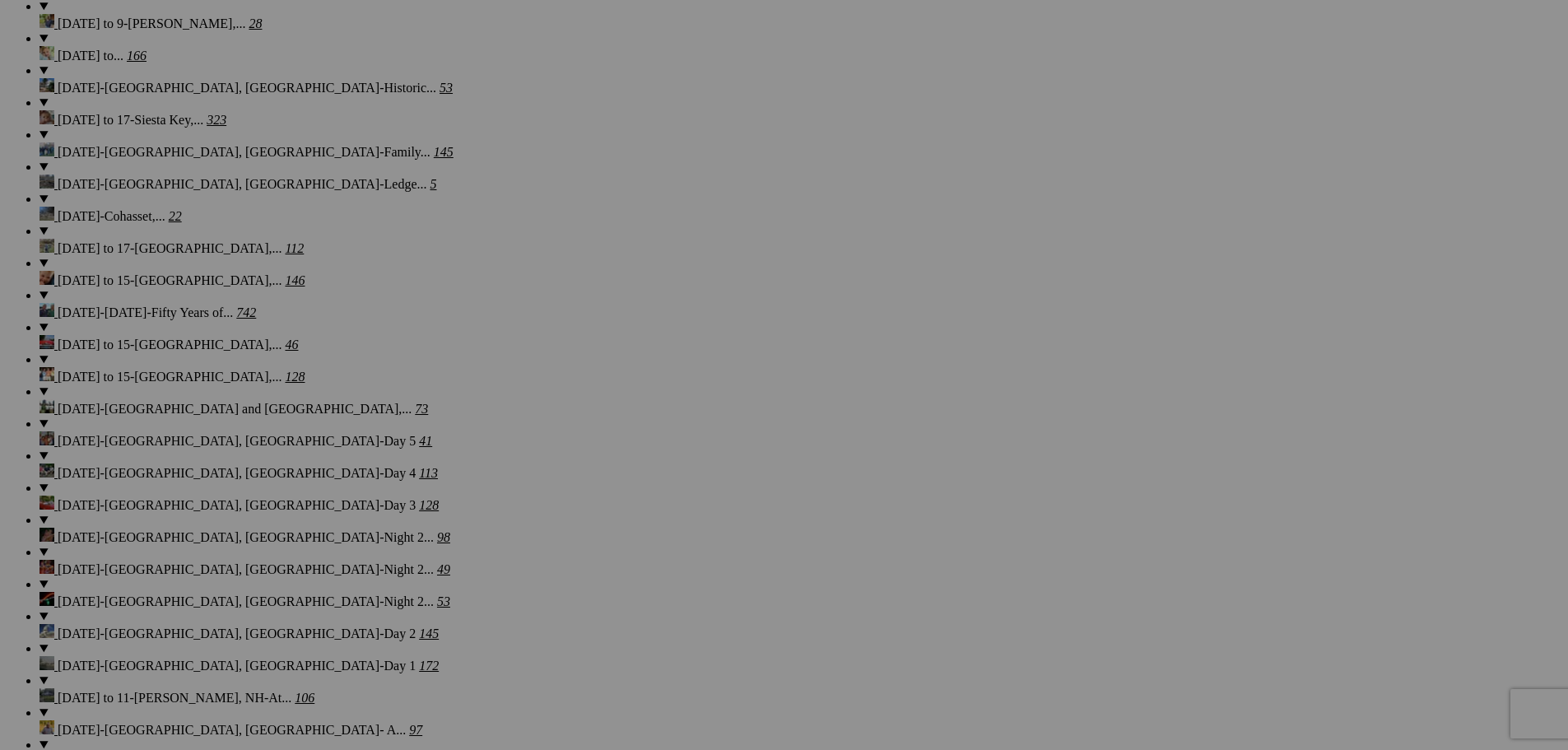
scroll to position [5755, 0]
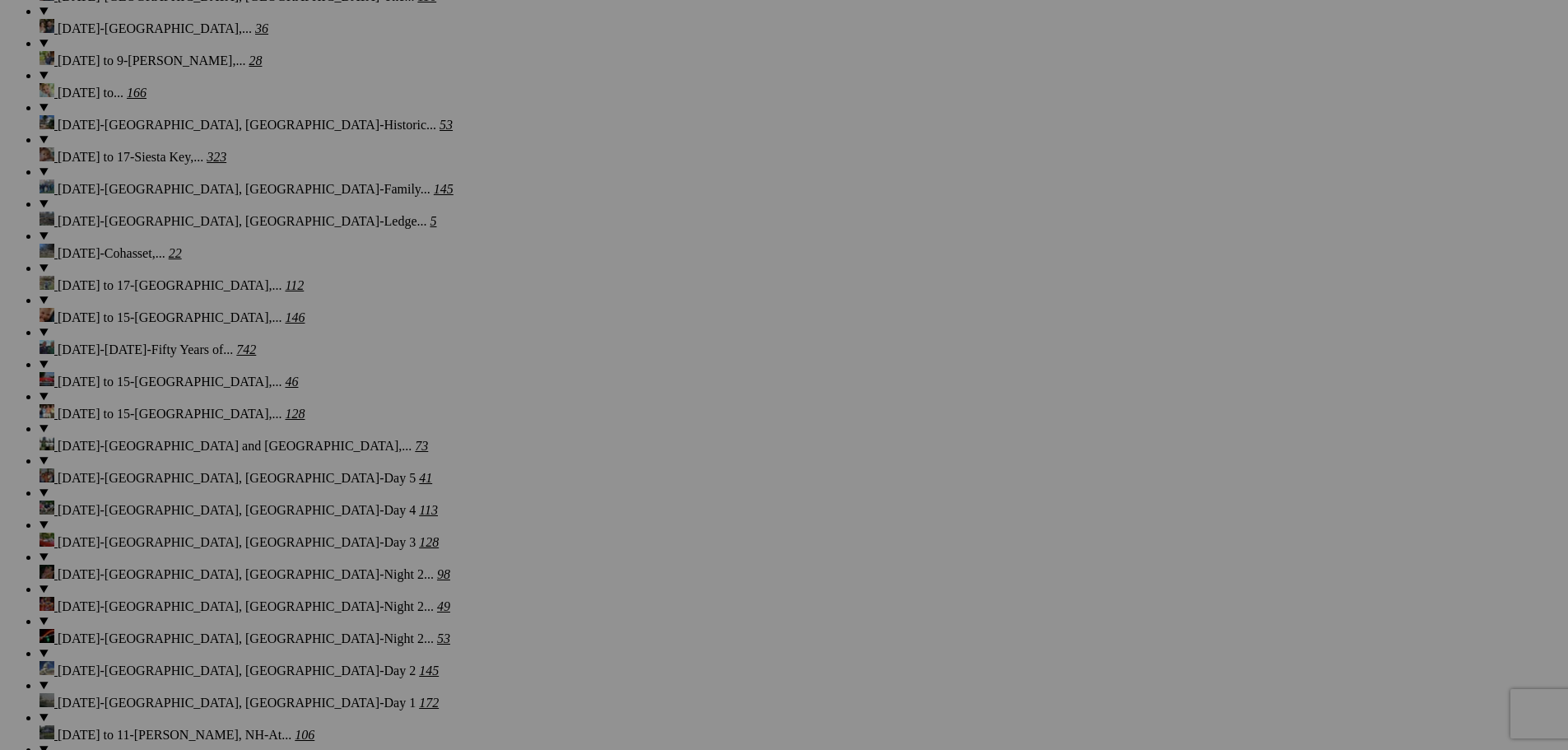
click at [675, 480] on span "Yes" at bounding box center [665, 497] width 19 height 14
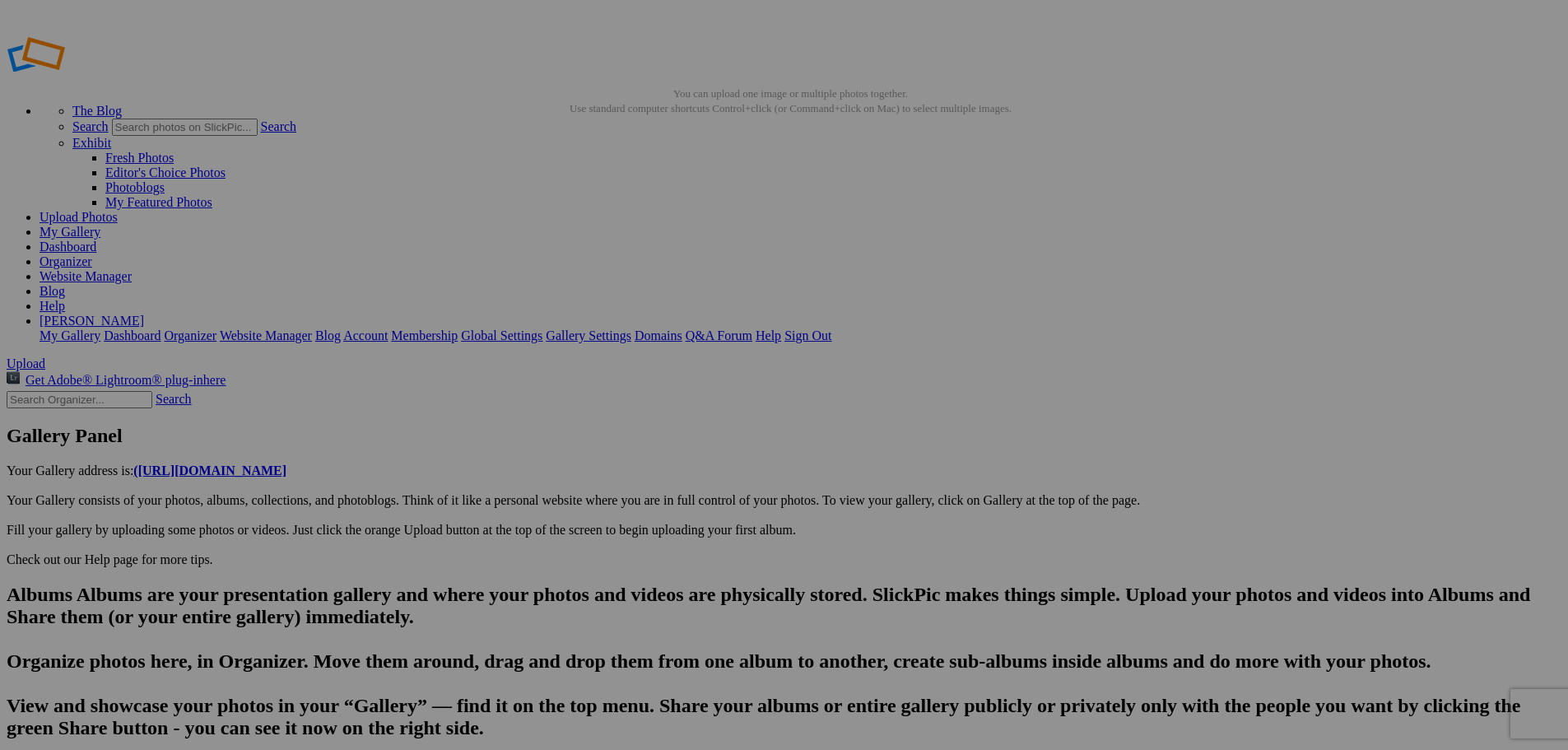
scroll to position [0, 12405]
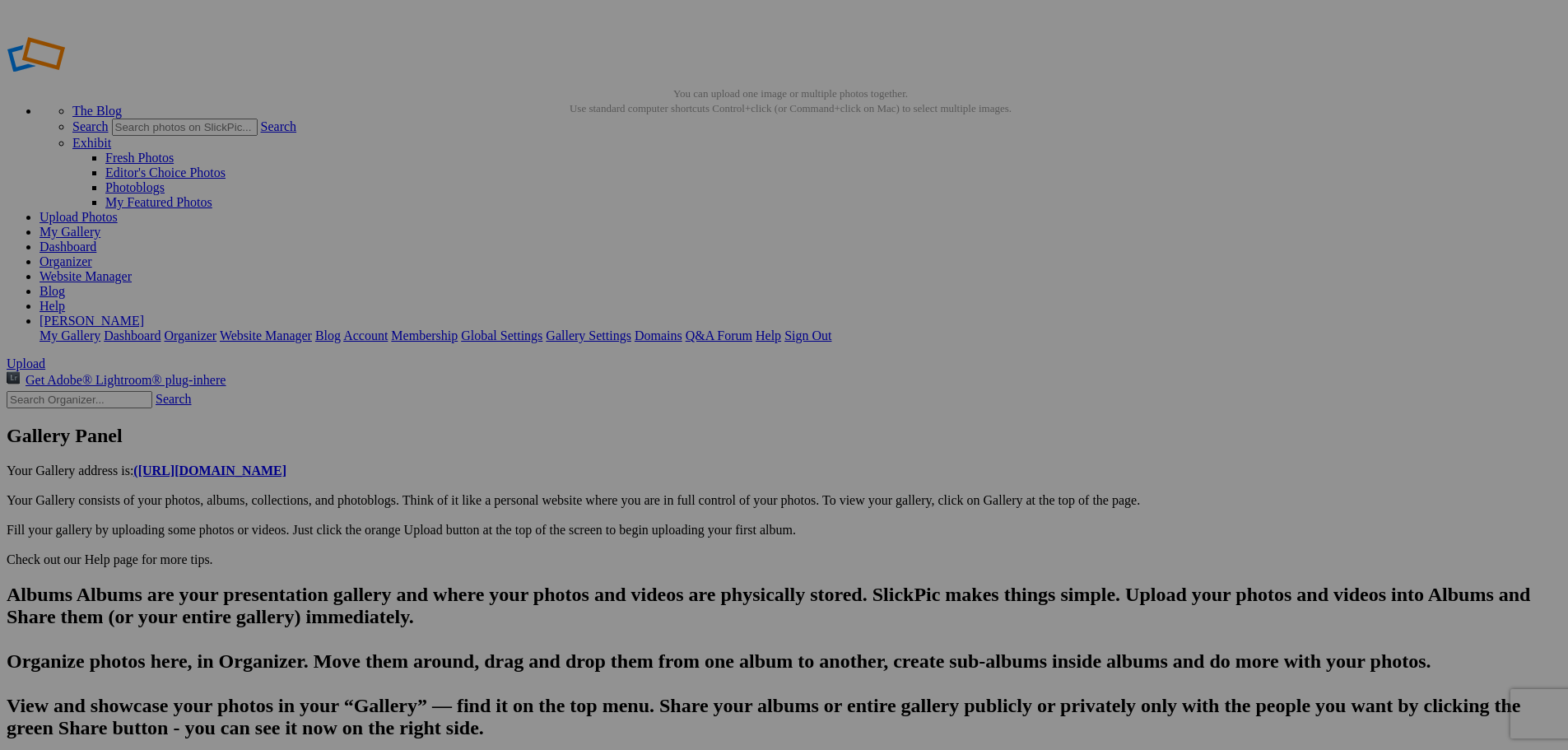
scroll to position [0, 12648]
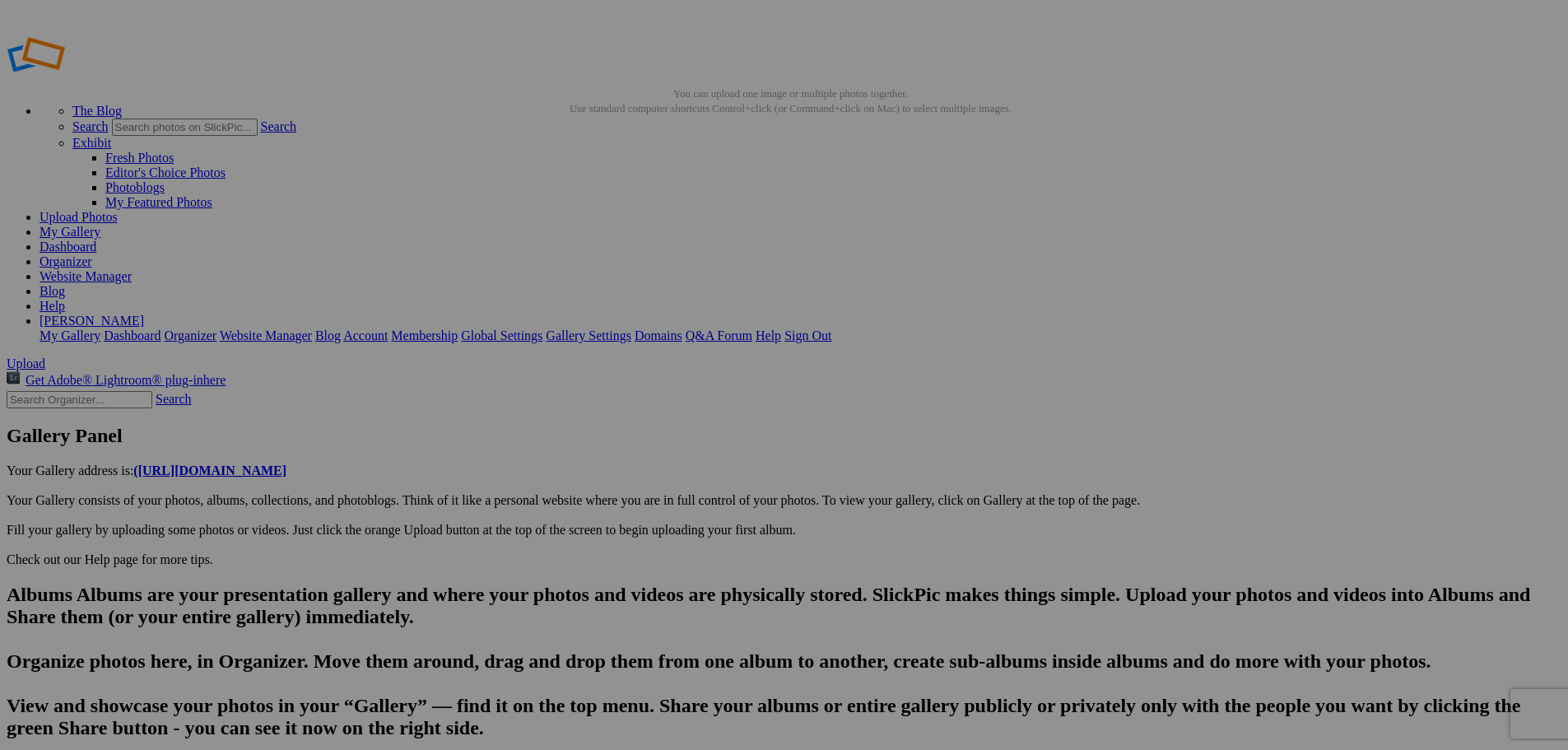
scroll to position [0, 12891]
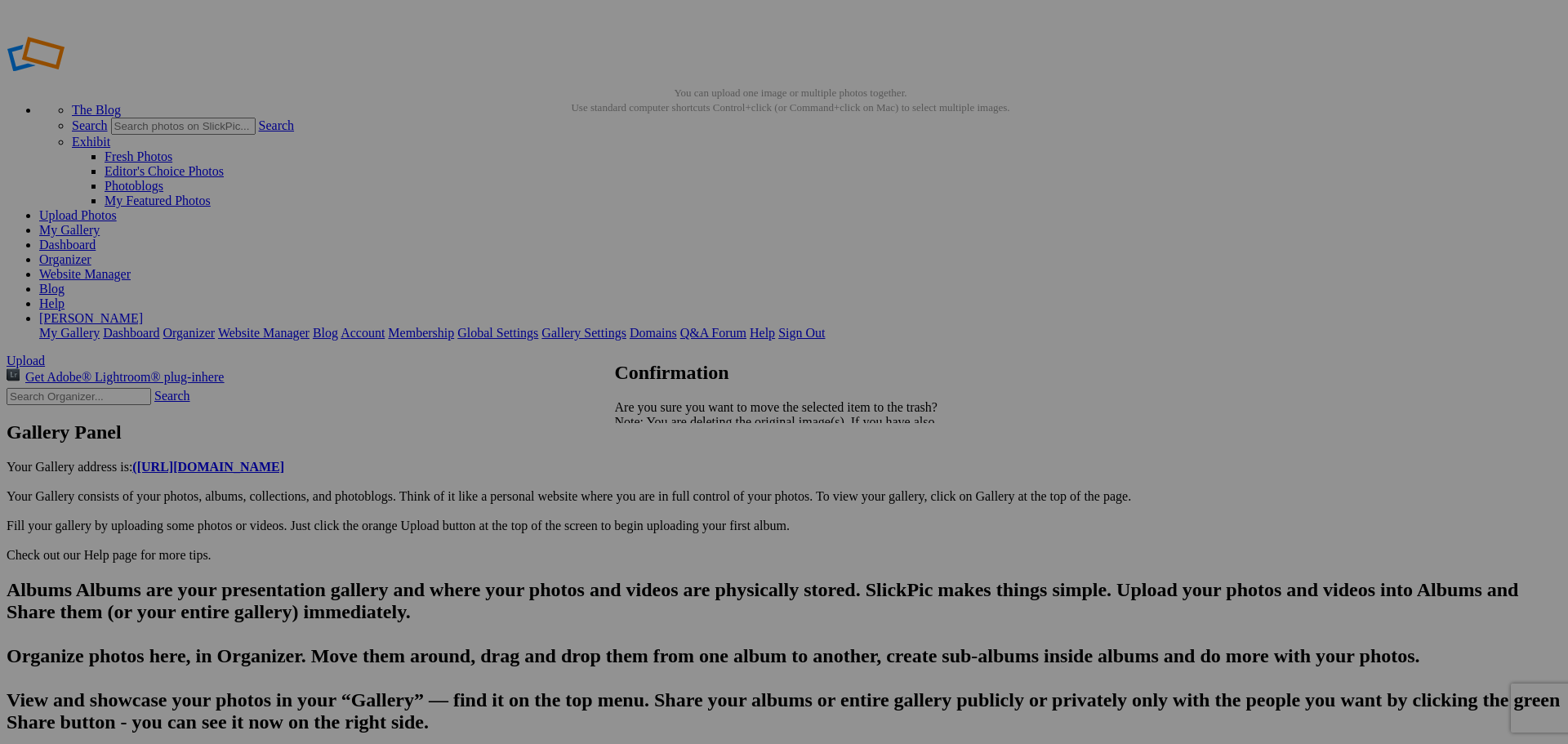
click at [670, 476] on span "Yes" at bounding box center [660, 478] width 19 height 14
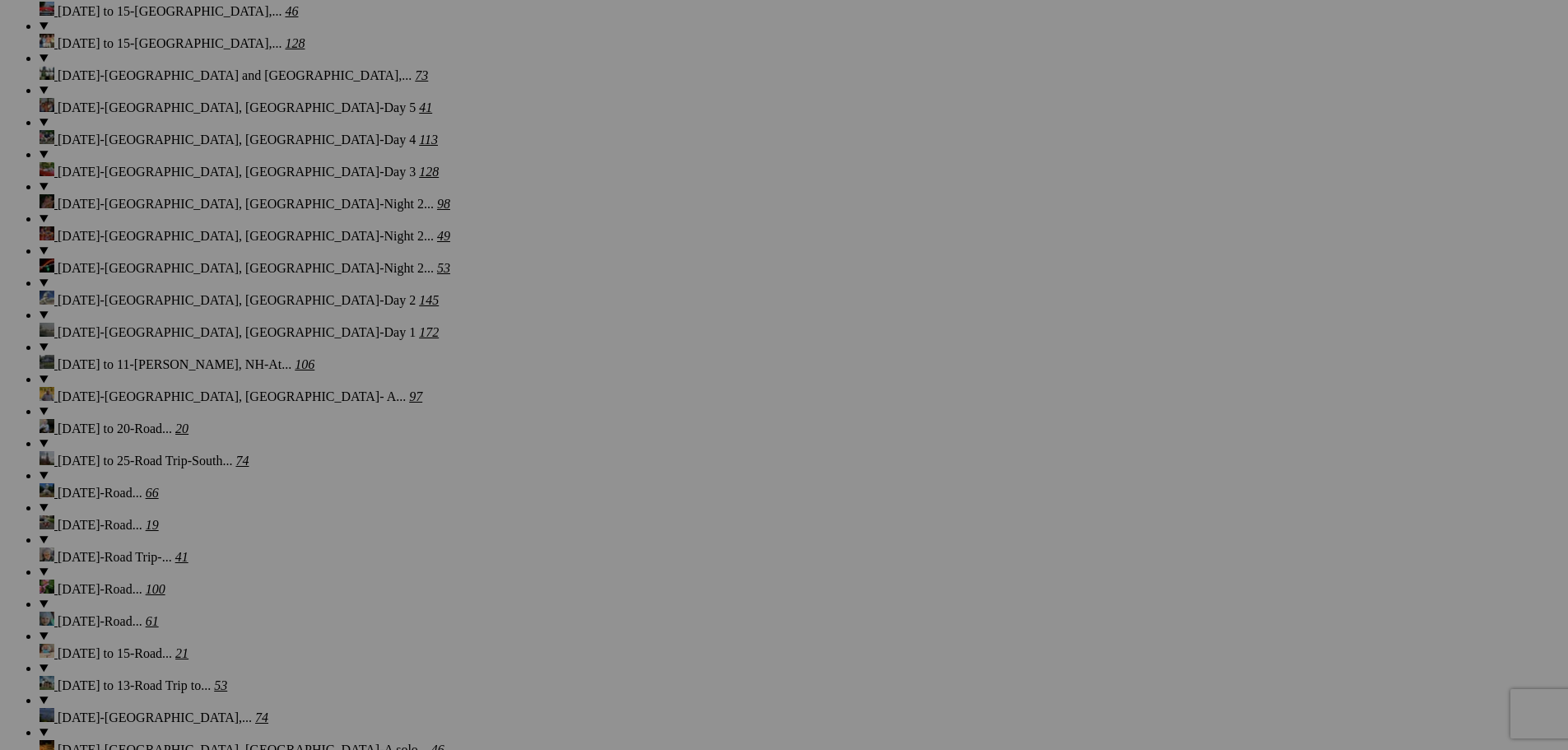
scroll to position [6162, 0]
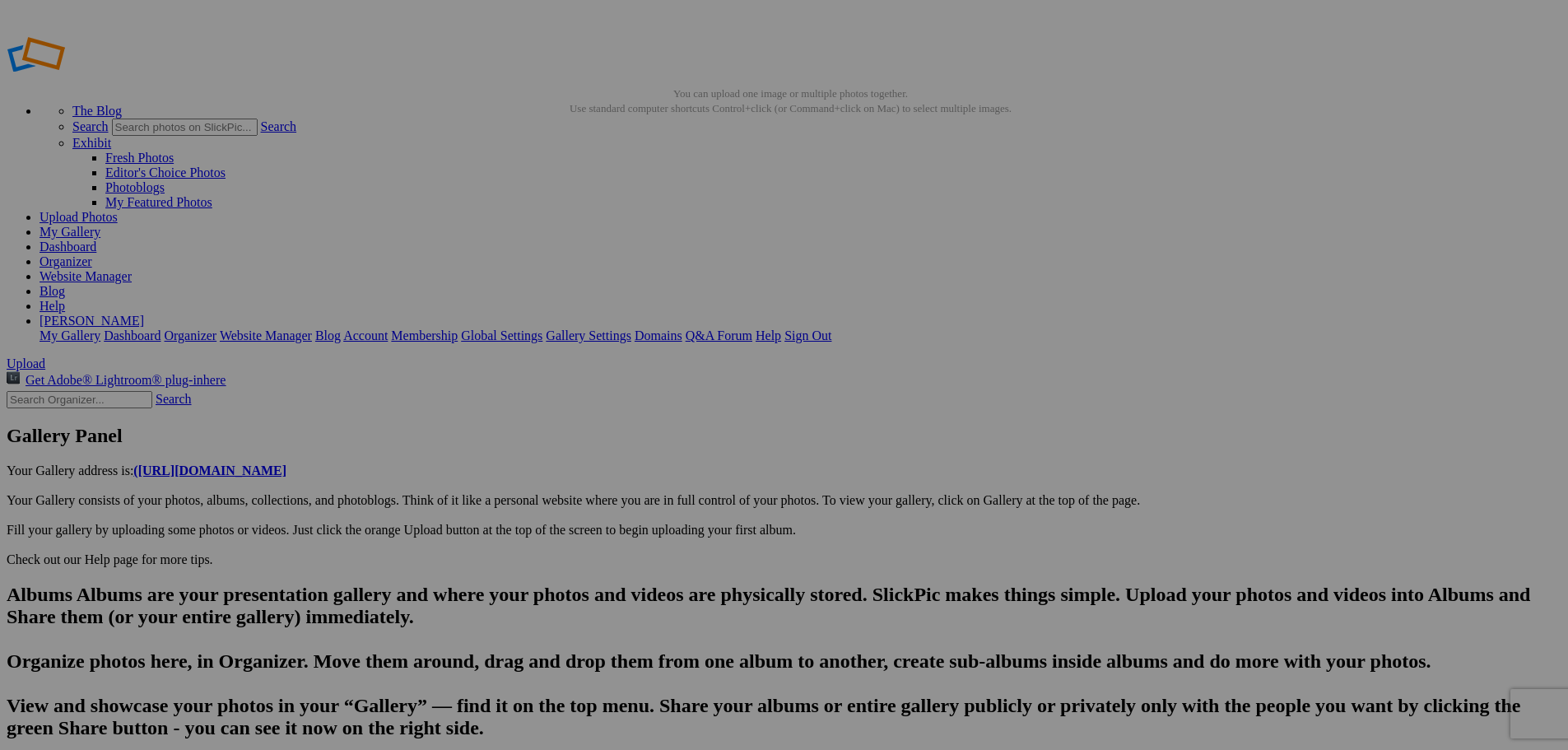
scroll to position [0, 13278]
click at [675, 480] on link "Yes" at bounding box center [665, 482] width 19 height 14
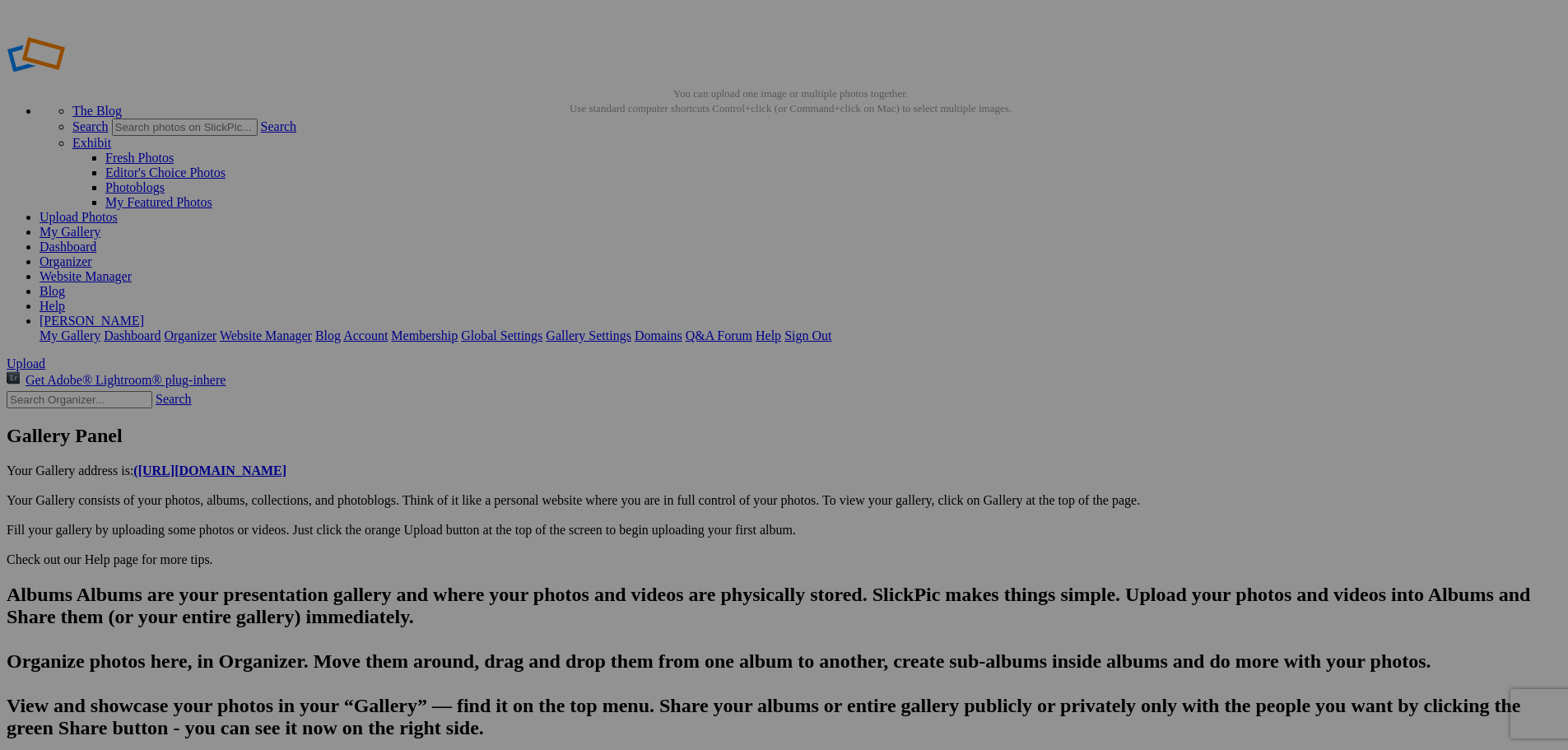
scroll to position [0, 13424]
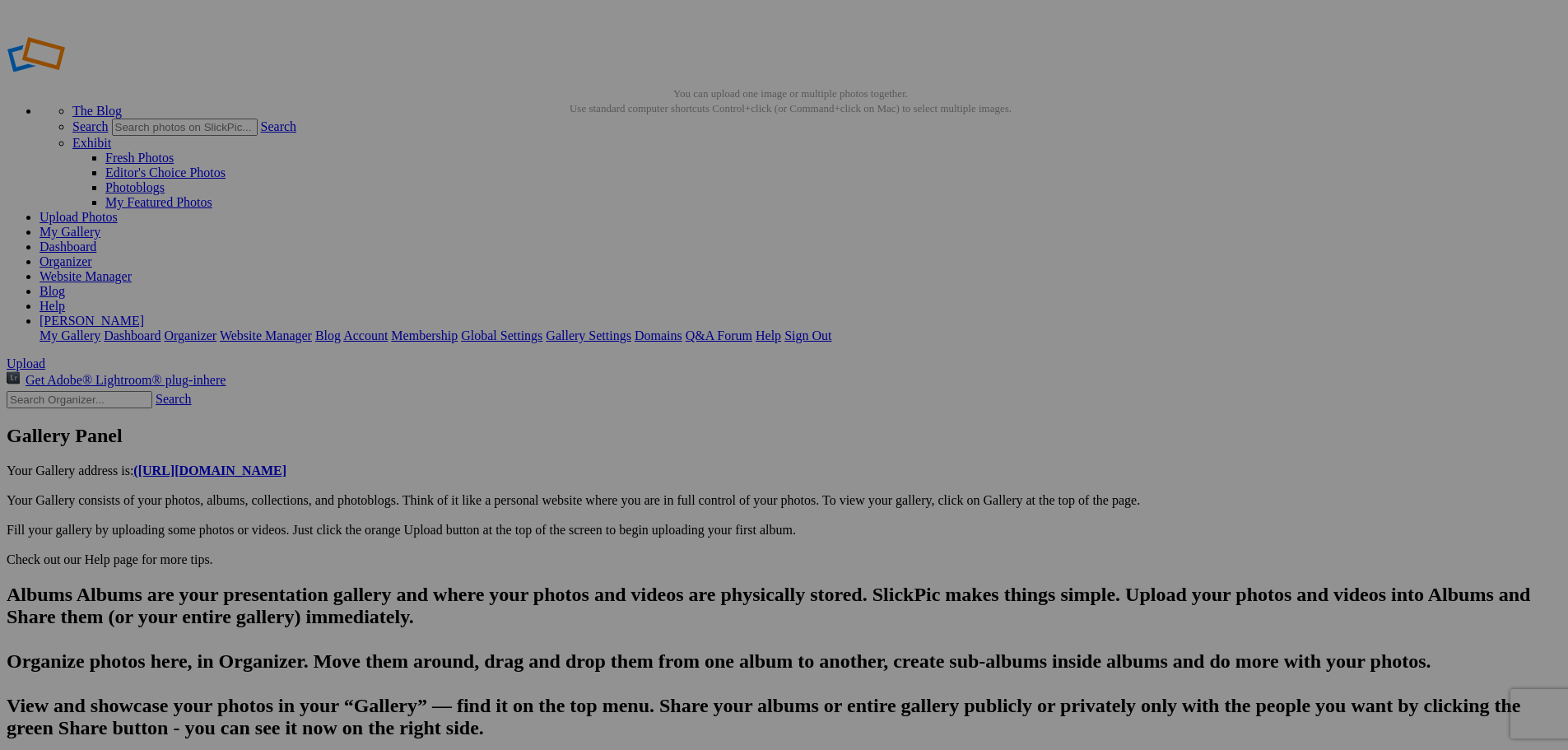
scroll to position [0, 13667]
click at [675, 480] on link "Yes" at bounding box center [665, 482] width 19 height 14
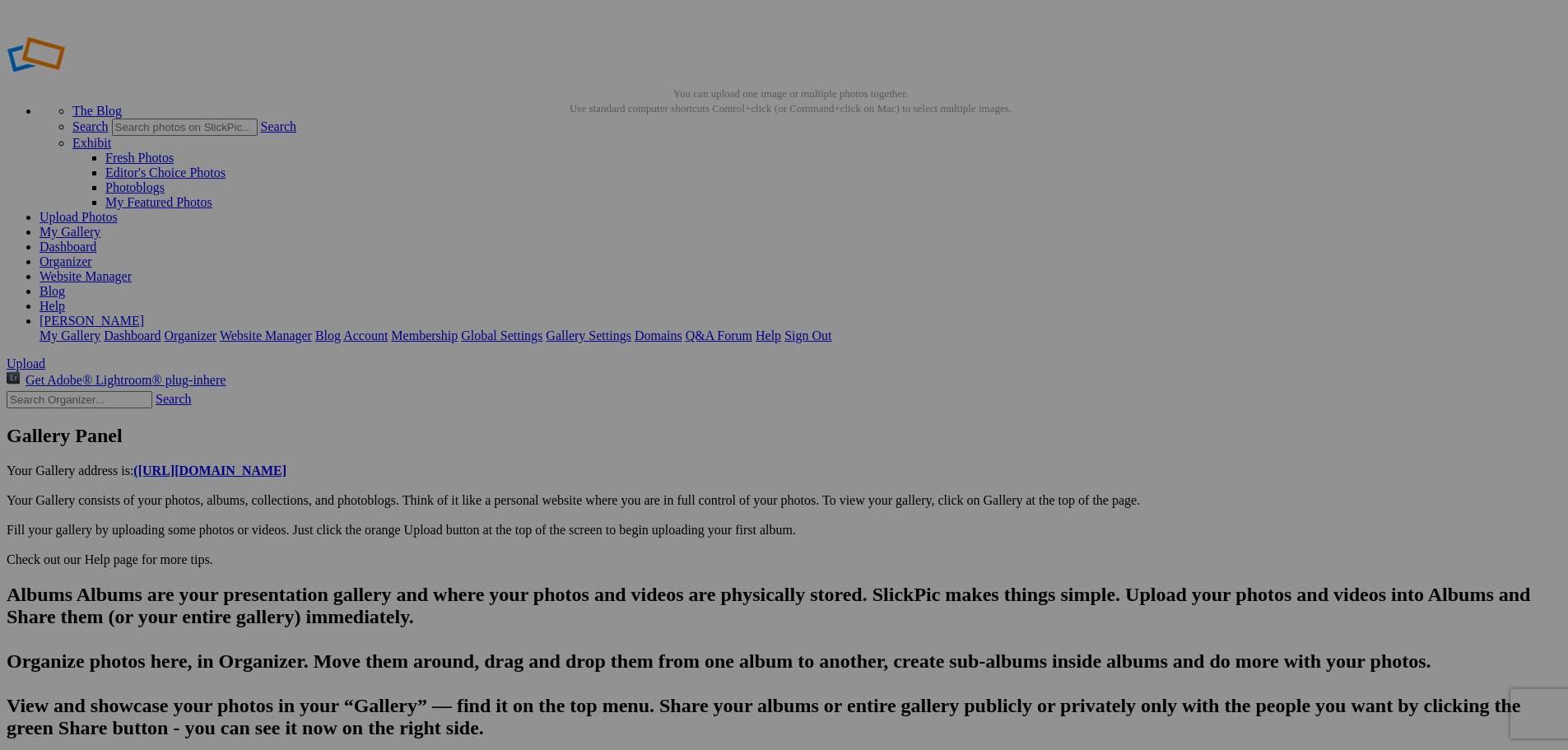
scroll to position [0, 13667]
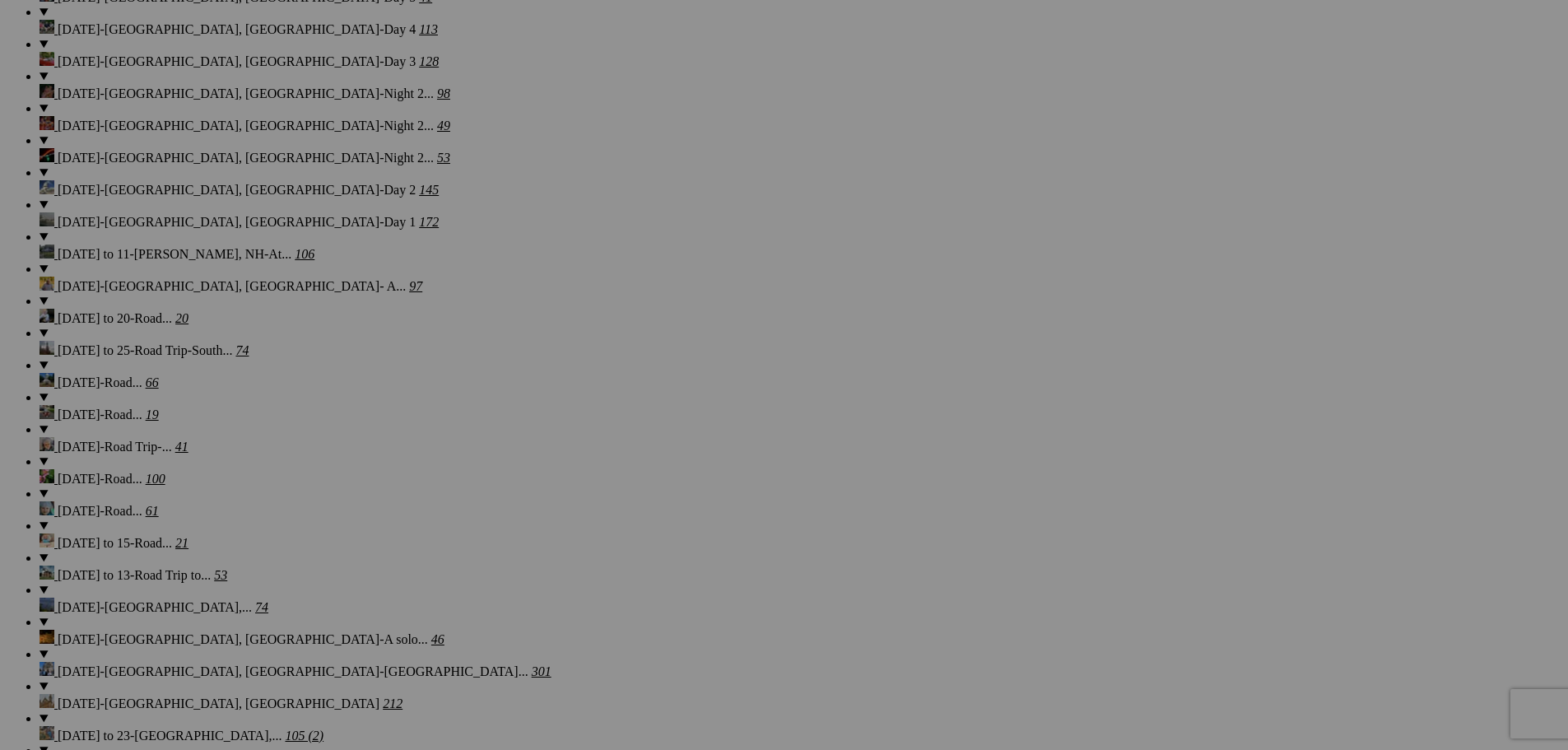
scroll to position [6254, 0]
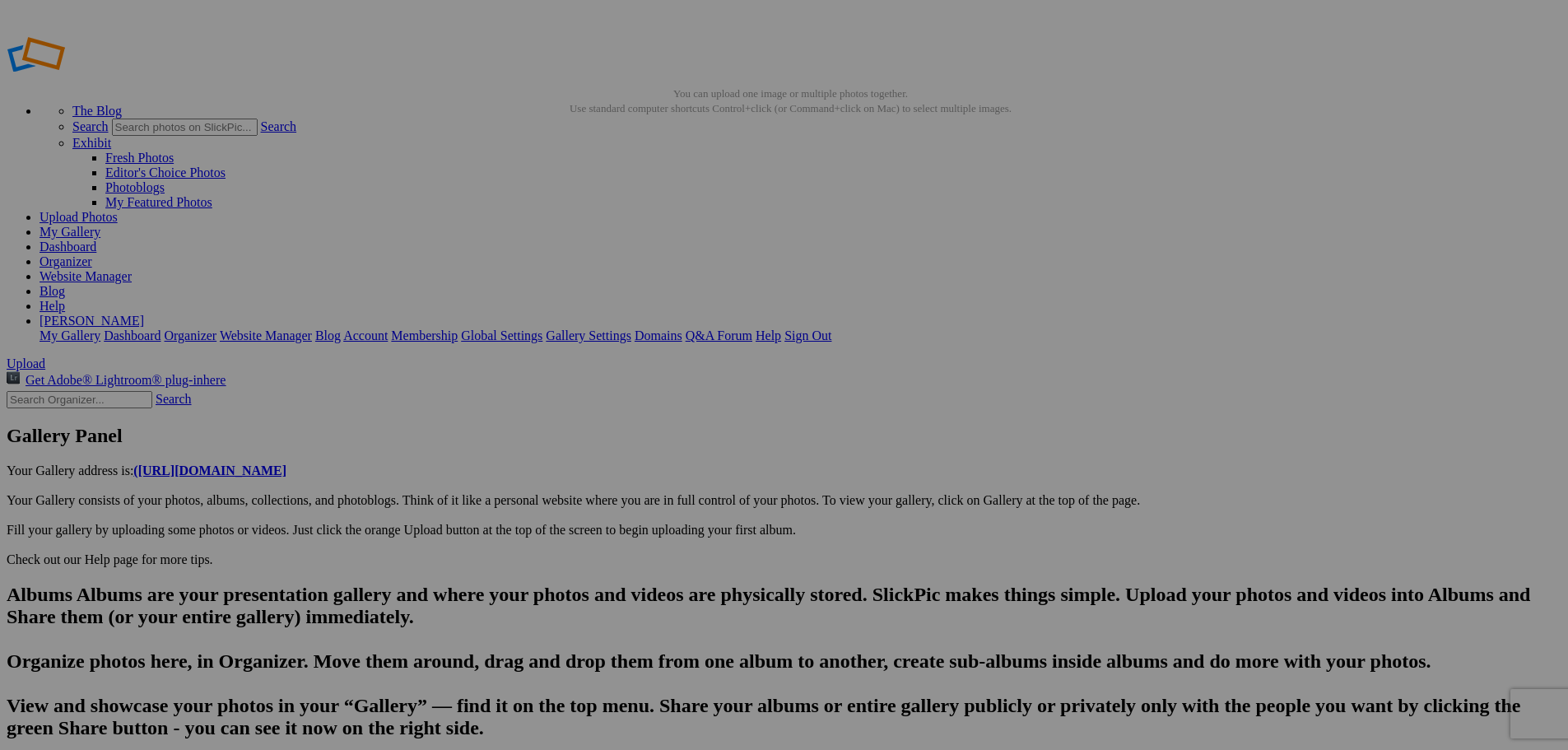
scroll to position [0, 13764]
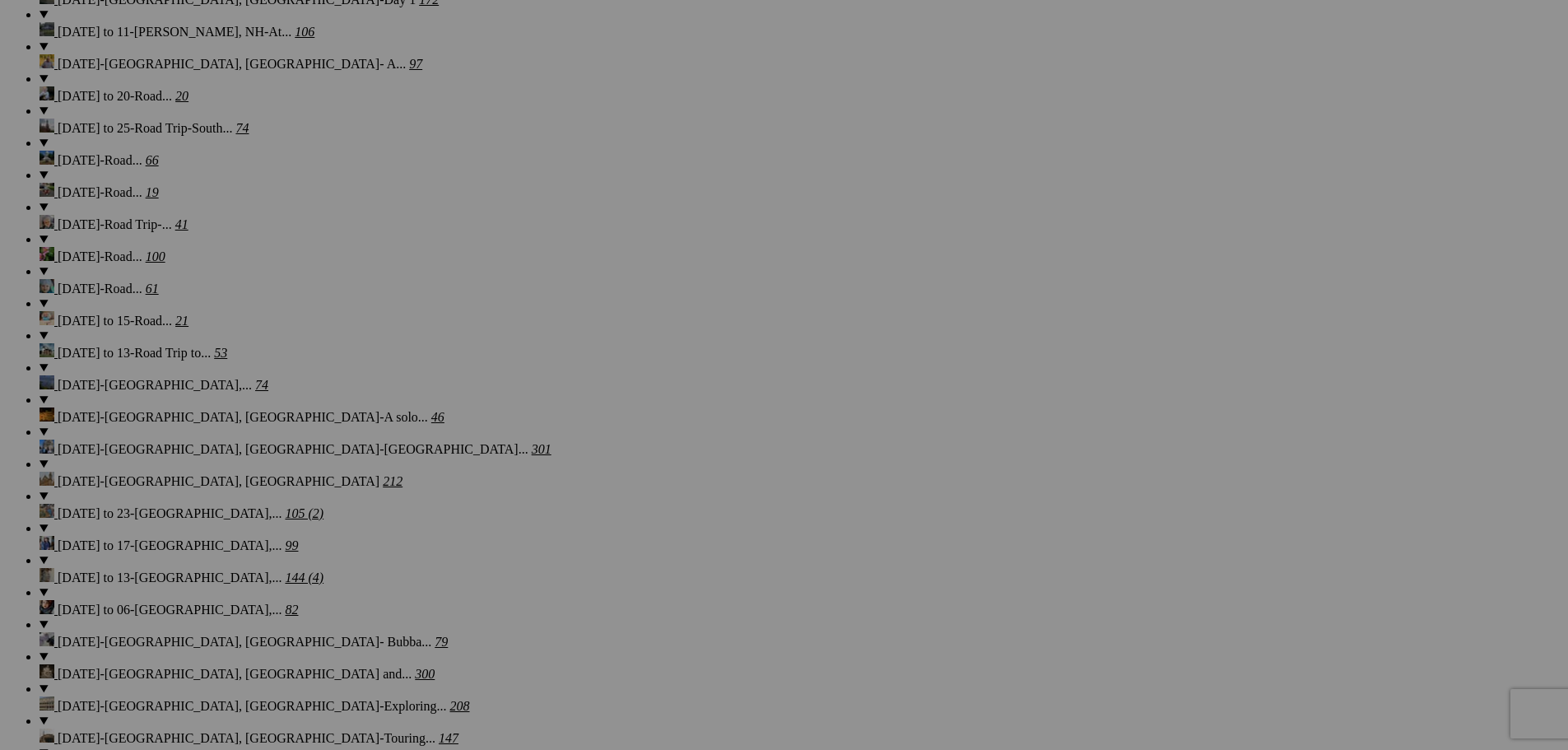
scroll to position [6532, 0]
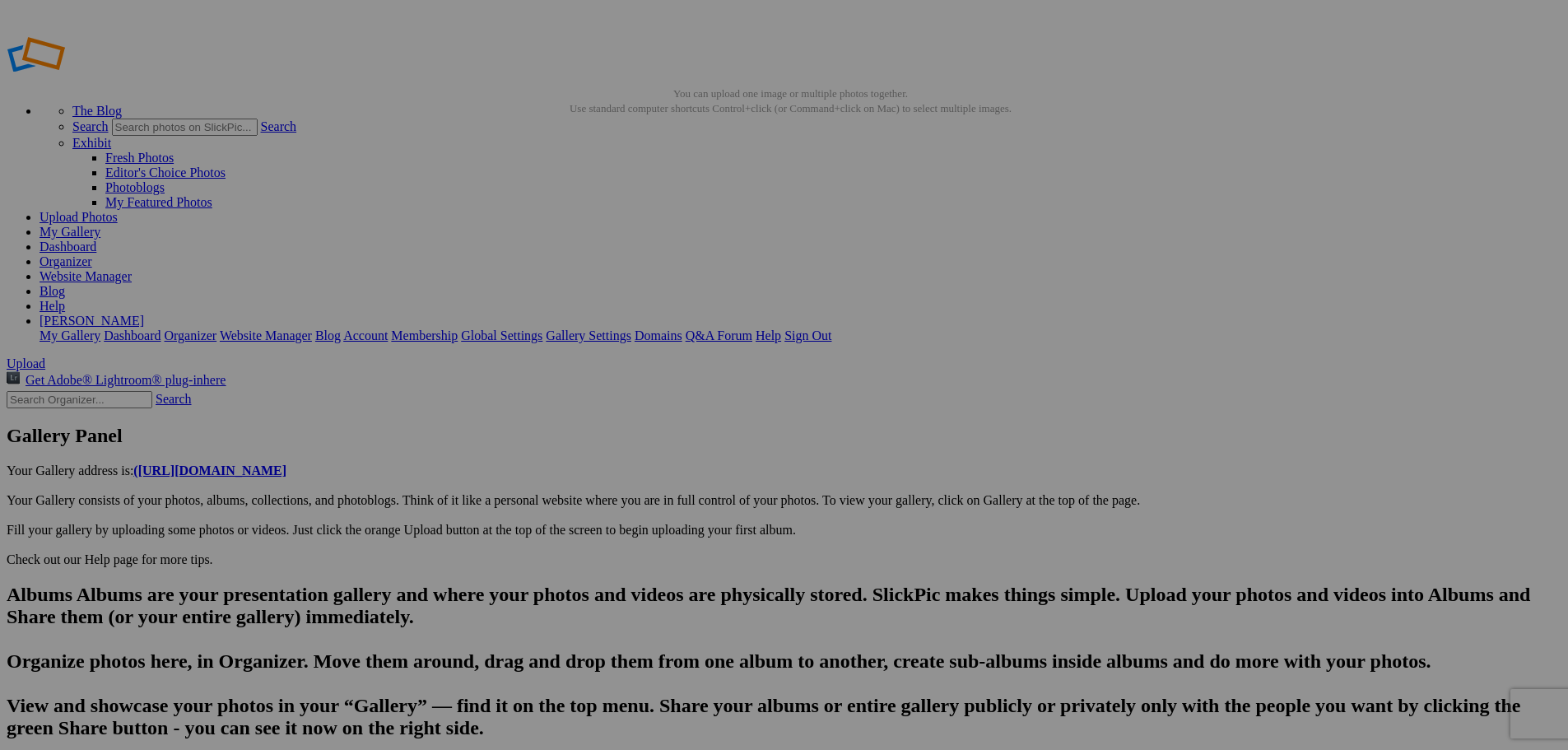
scroll to position [0, 14056]
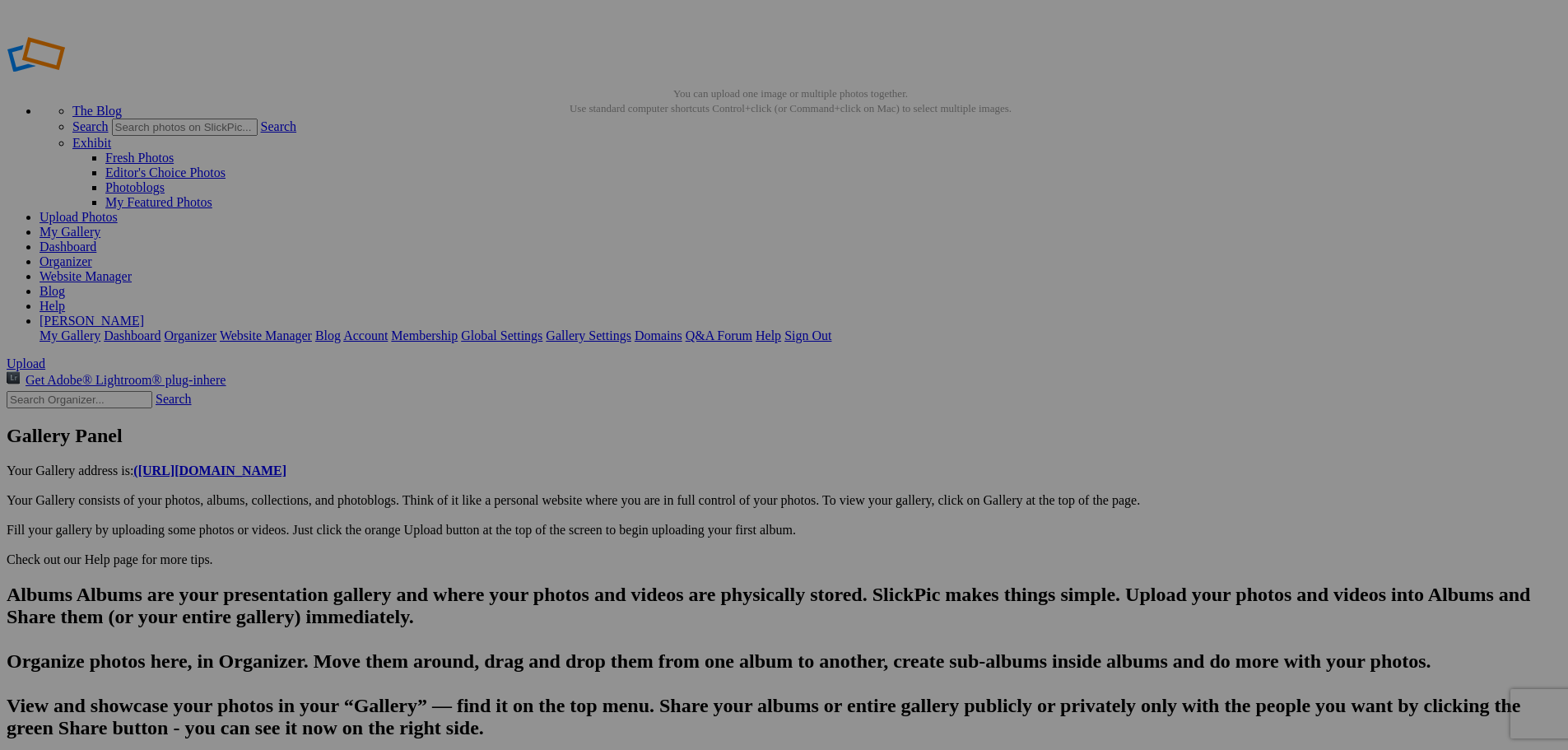
click at [675, 480] on span "Yes" at bounding box center [665, 482] width 19 height 14
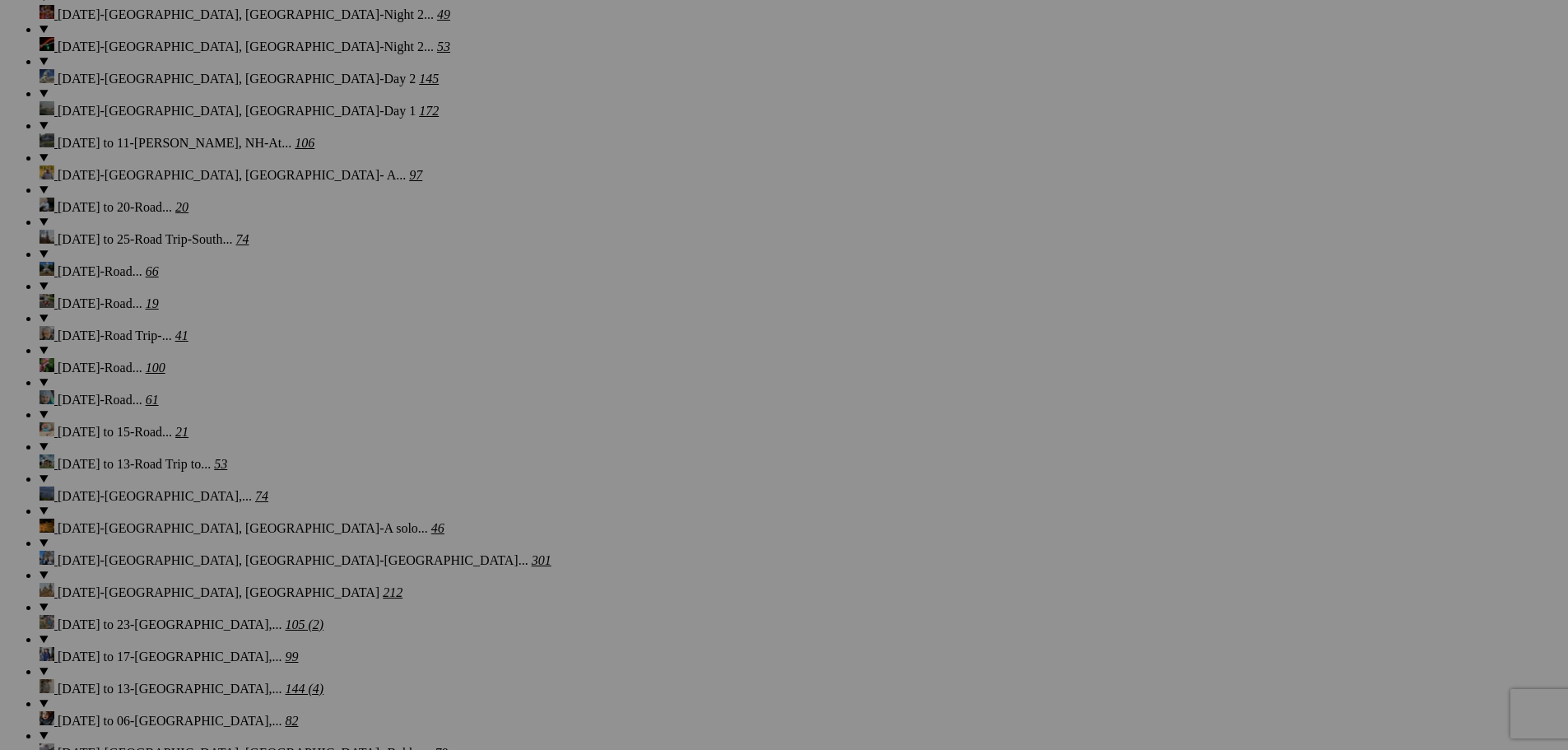
scroll to position [6292, 0]
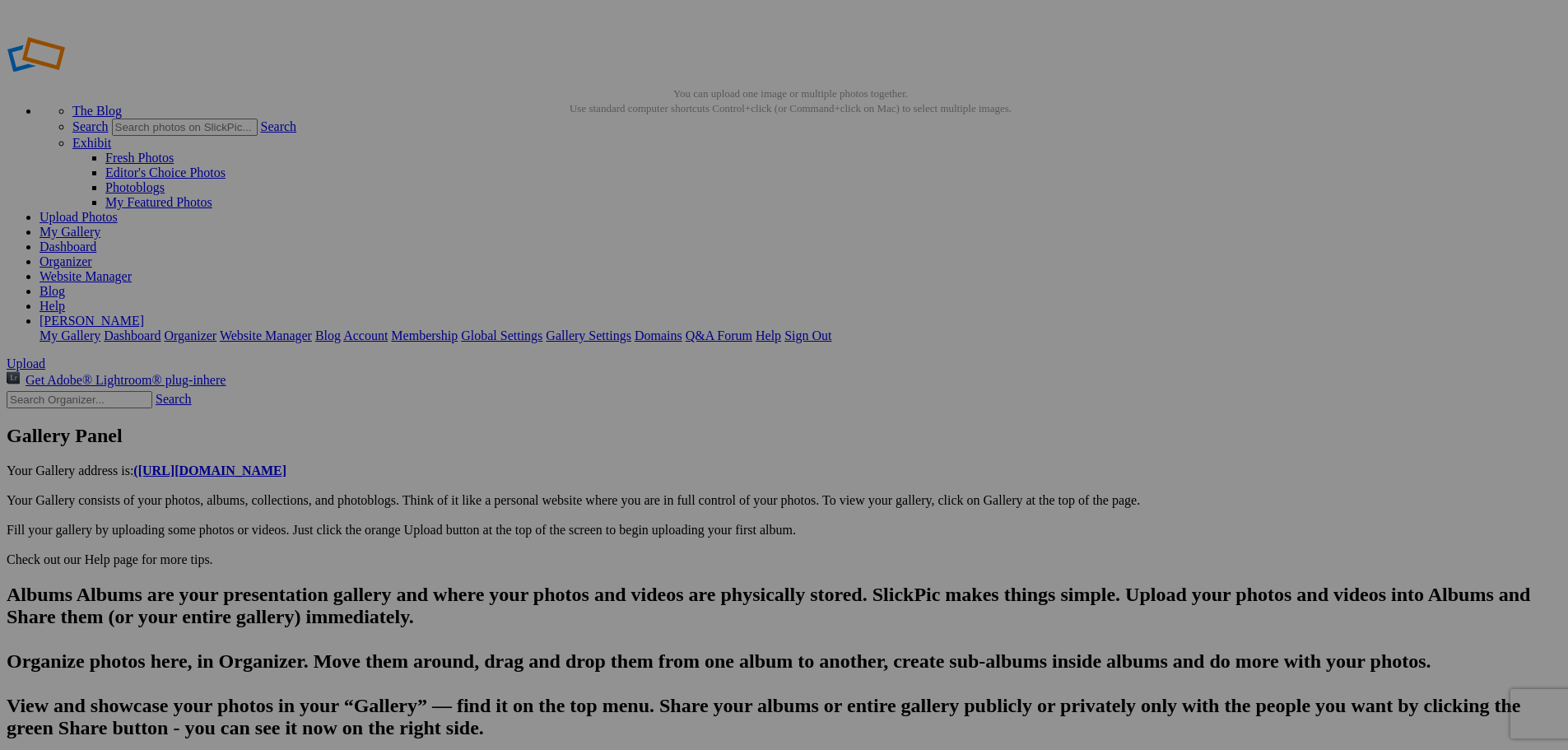
scroll to position [0, 13764]
type input "DSC05326"
